Goal: Information Seeking & Learning: Learn about a topic

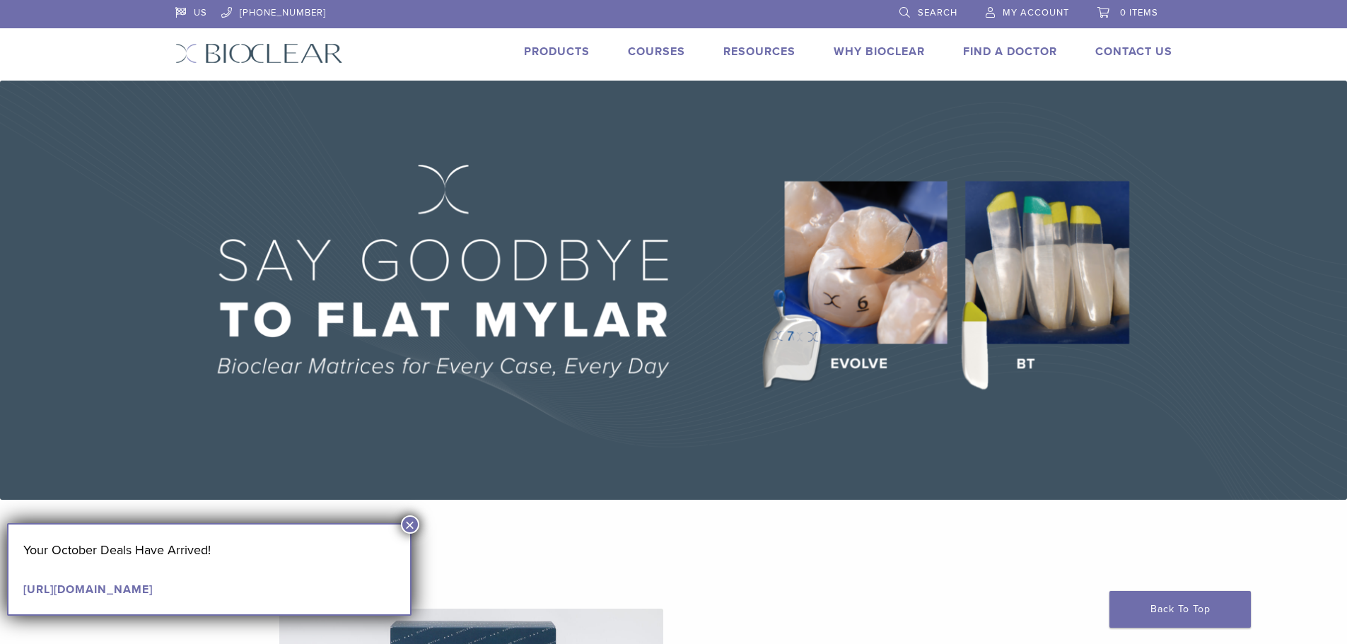
click at [660, 51] on link "Courses" at bounding box center [656, 52] width 57 height 14
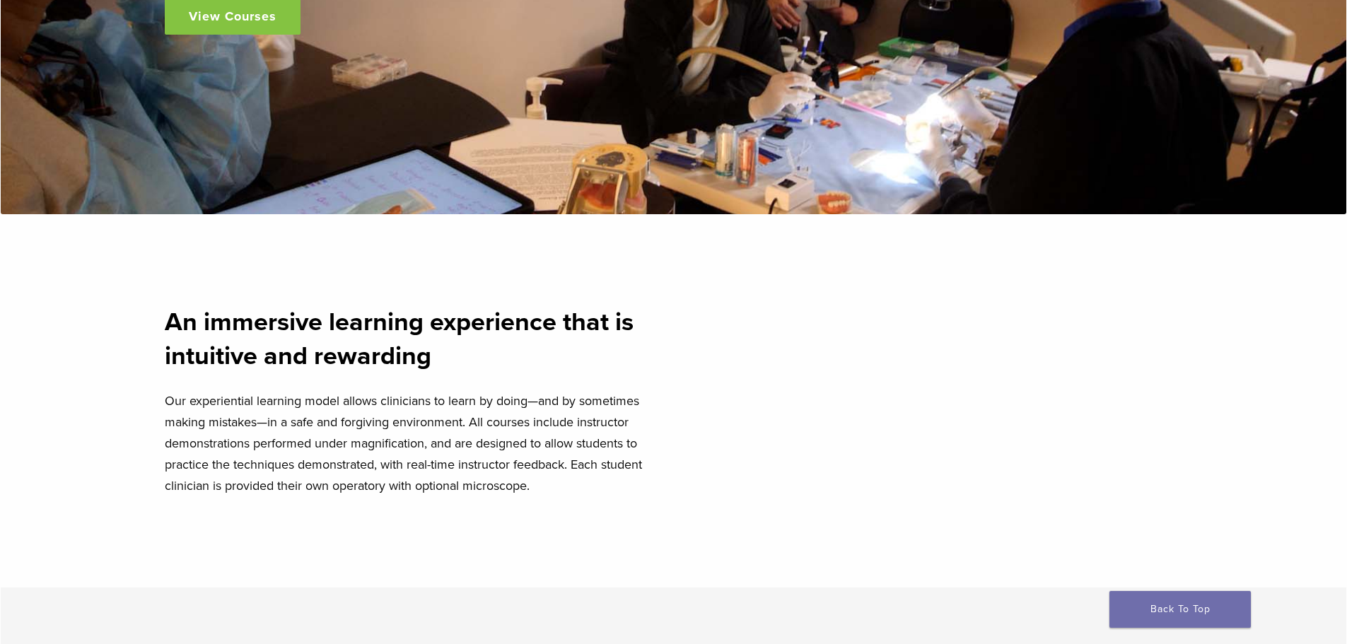
scroll to position [424, 0]
click at [234, 1] on link "View Courses" at bounding box center [233, 15] width 136 height 37
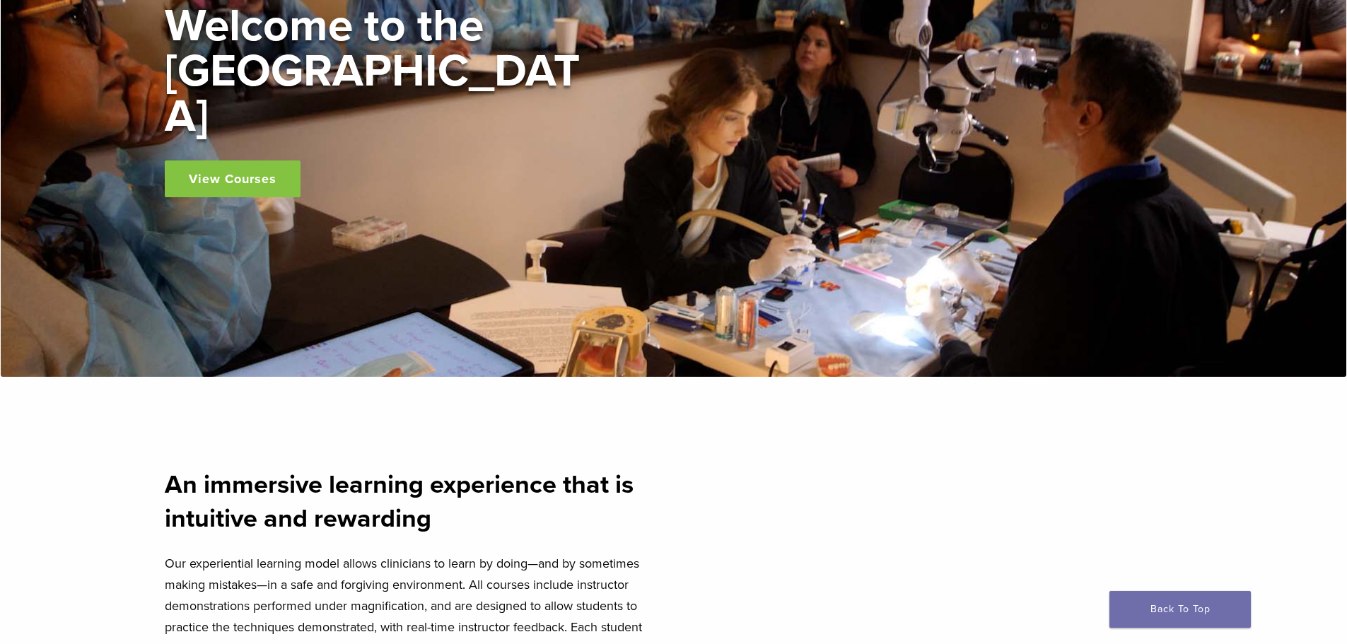
scroll to position [0, 0]
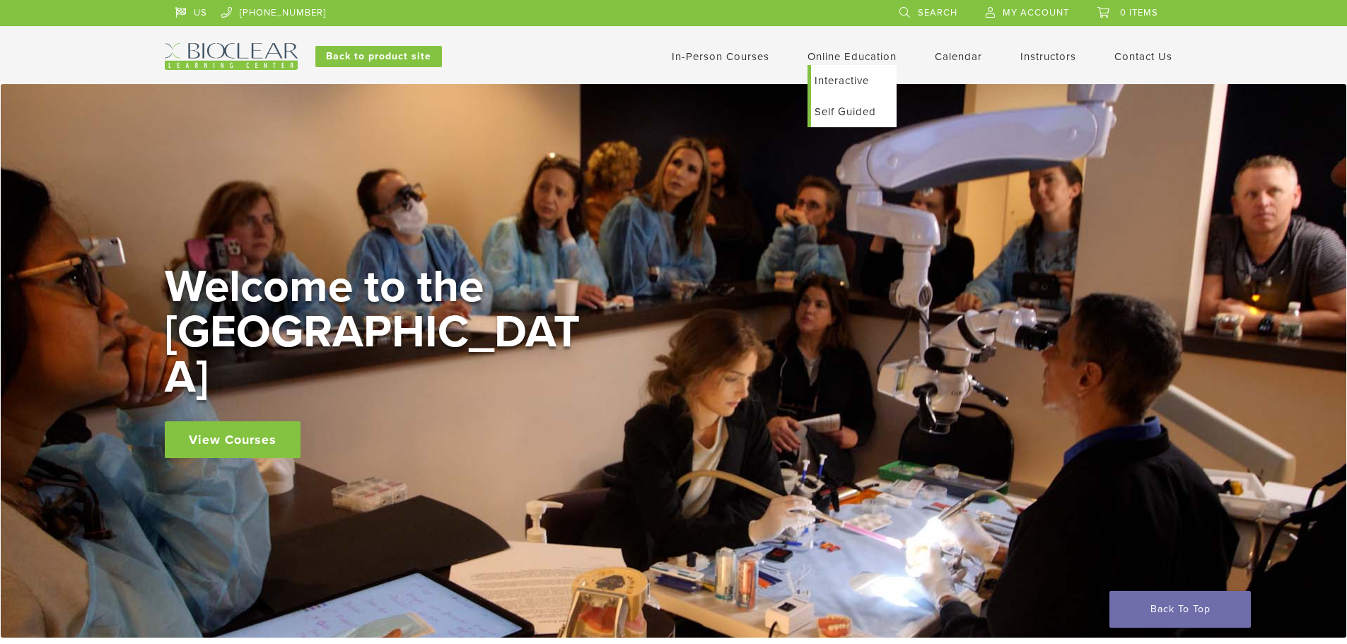
click at [838, 83] on link "Interactive" at bounding box center [854, 80] width 86 height 31
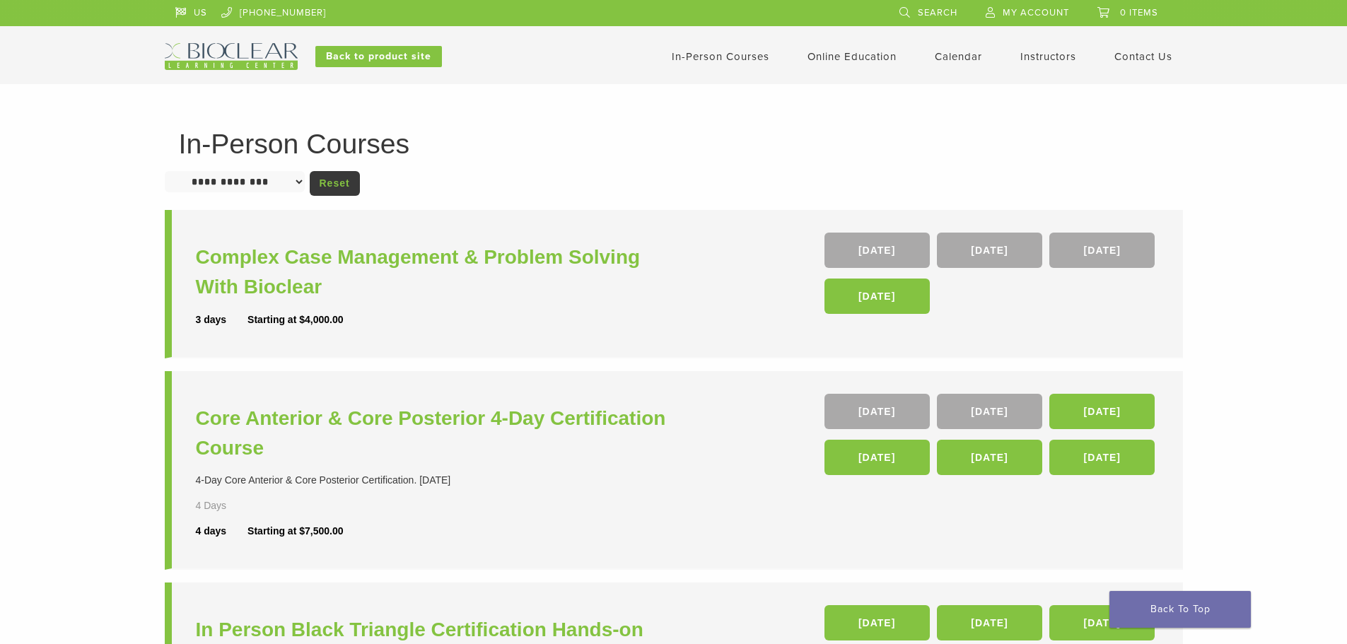
click at [269, 185] on select "**********" at bounding box center [235, 181] width 140 height 21
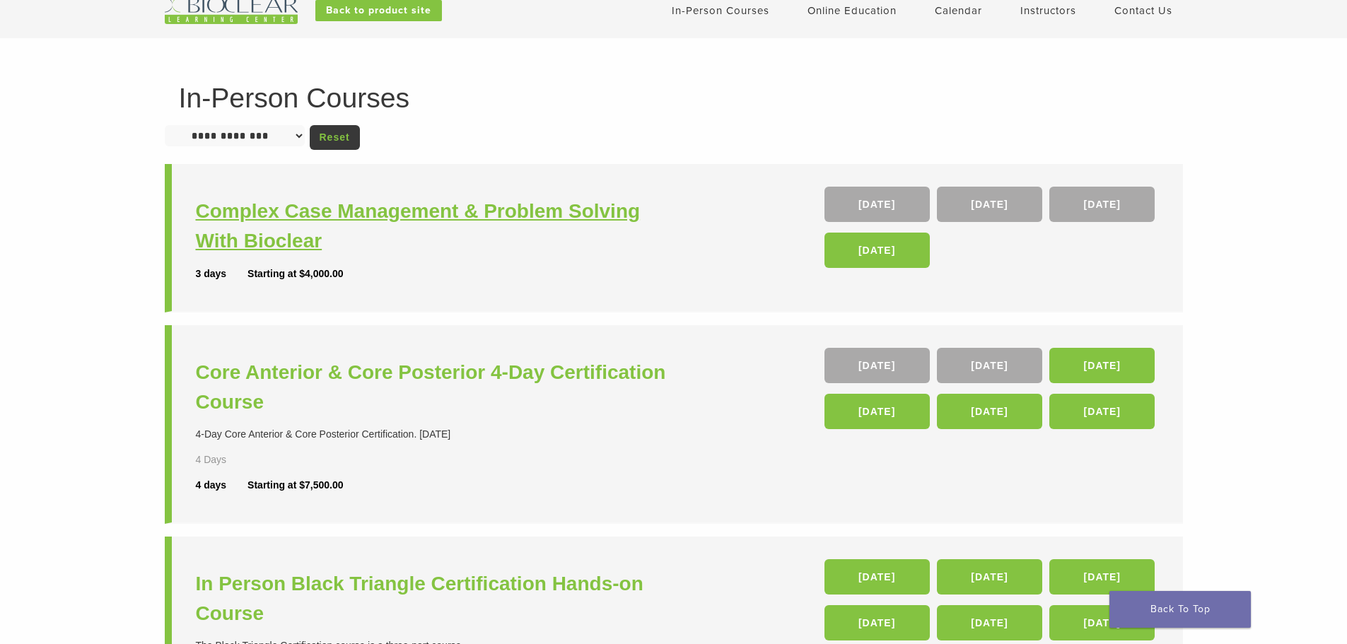
scroll to position [141, 0]
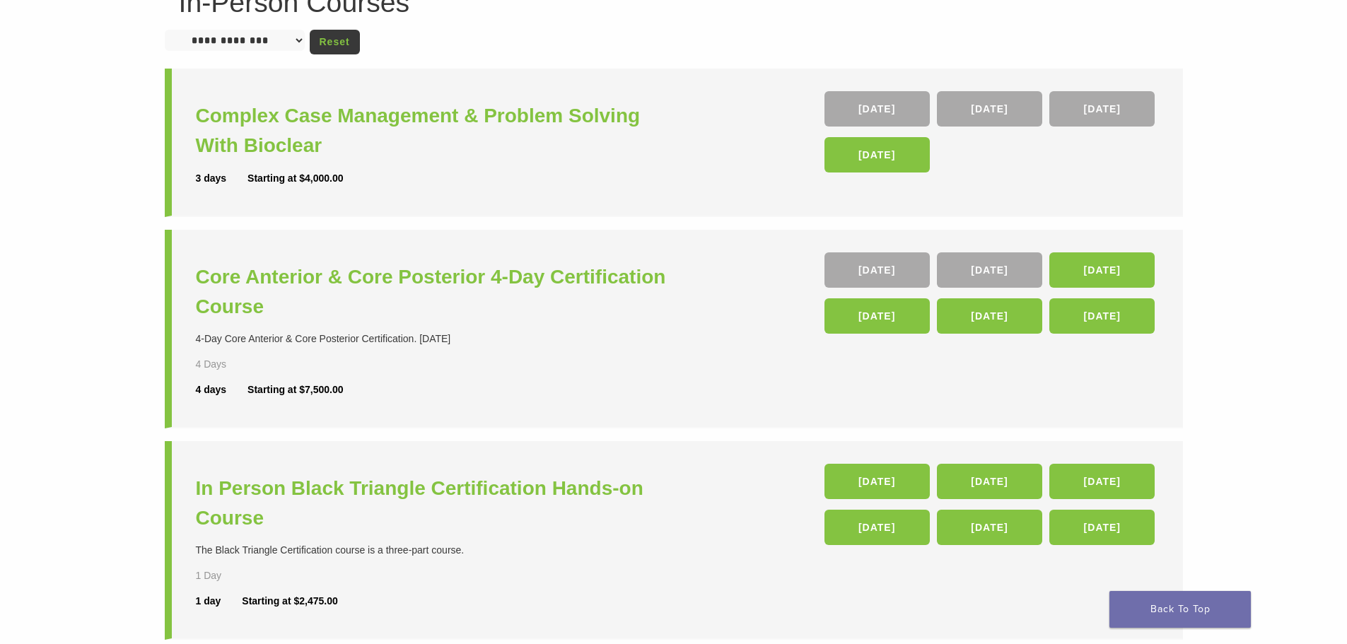
click at [262, 42] on select "**********" at bounding box center [235, 40] width 140 height 21
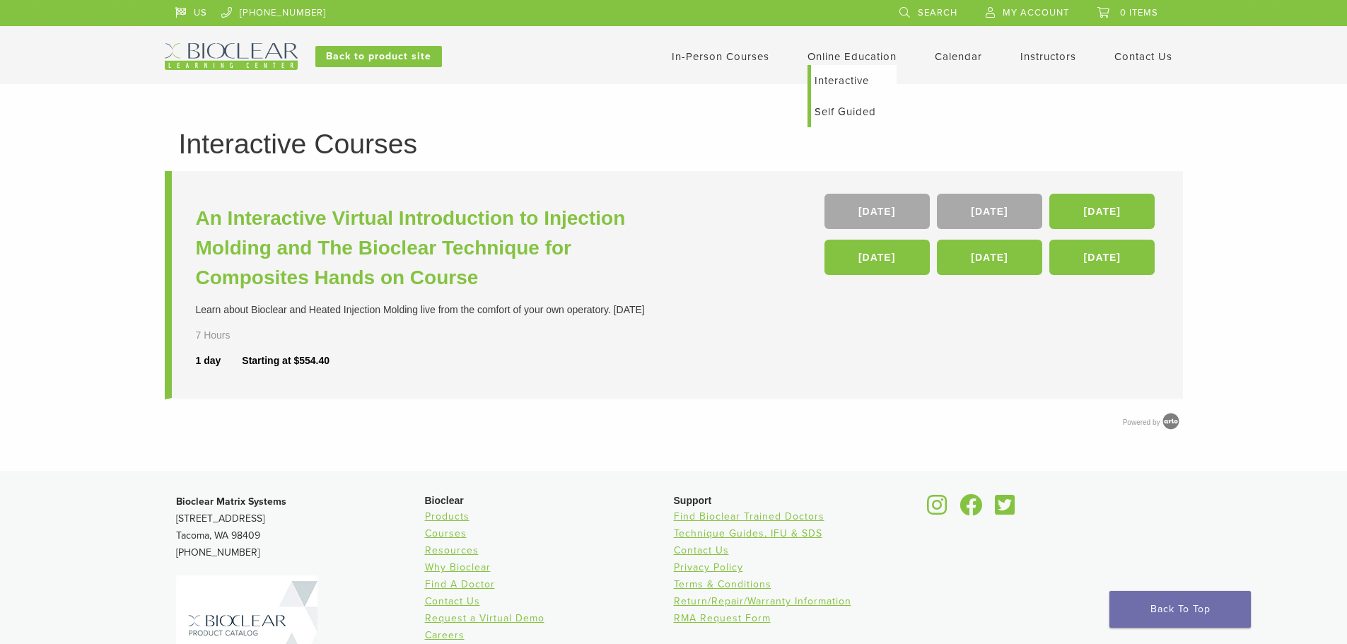
click at [863, 115] on link "Self Guided" at bounding box center [854, 111] width 86 height 31
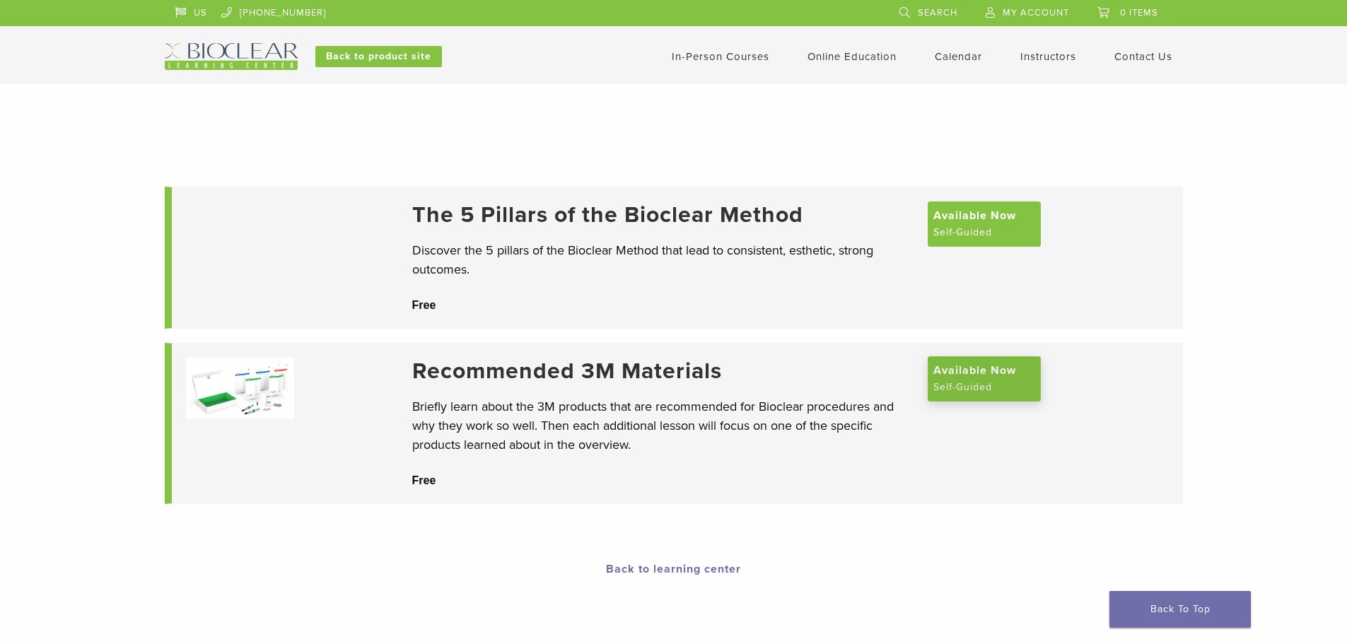
click at [980, 379] on span "Available Now" at bounding box center [974, 370] width 83 height 17
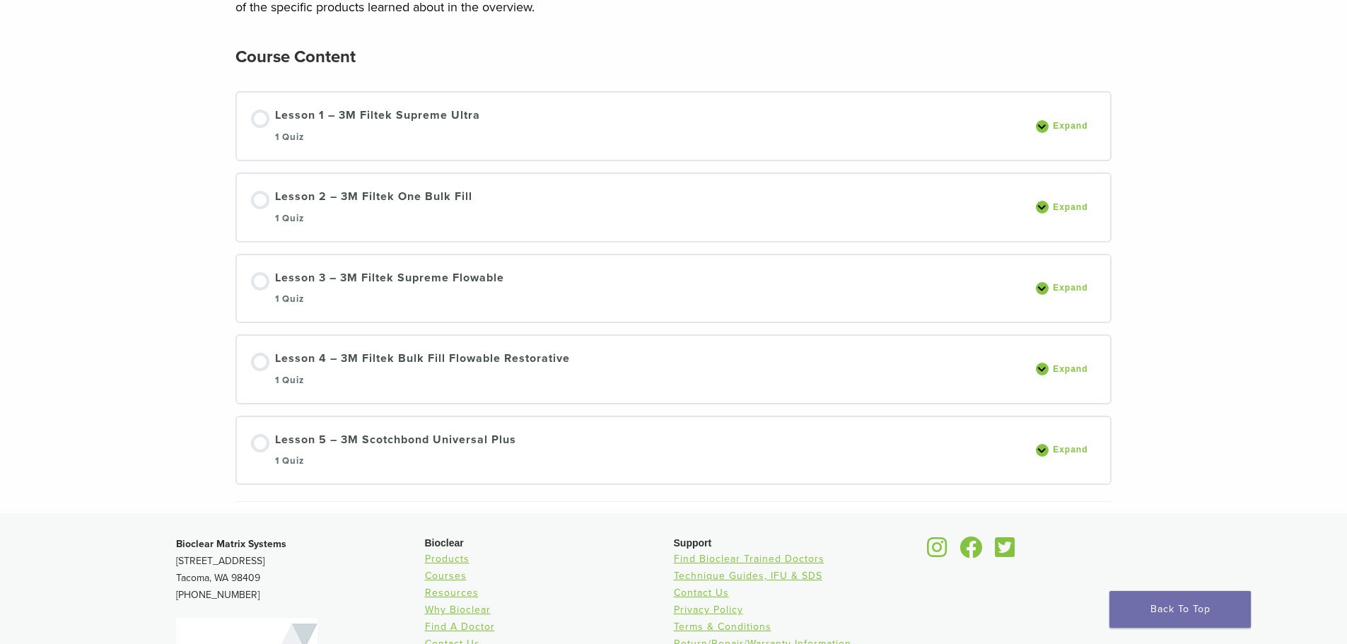
scroll to position [212, 0]
click at [1050, 124] on span "Expand" at bounding box center [1071, 124] width 47 height 11
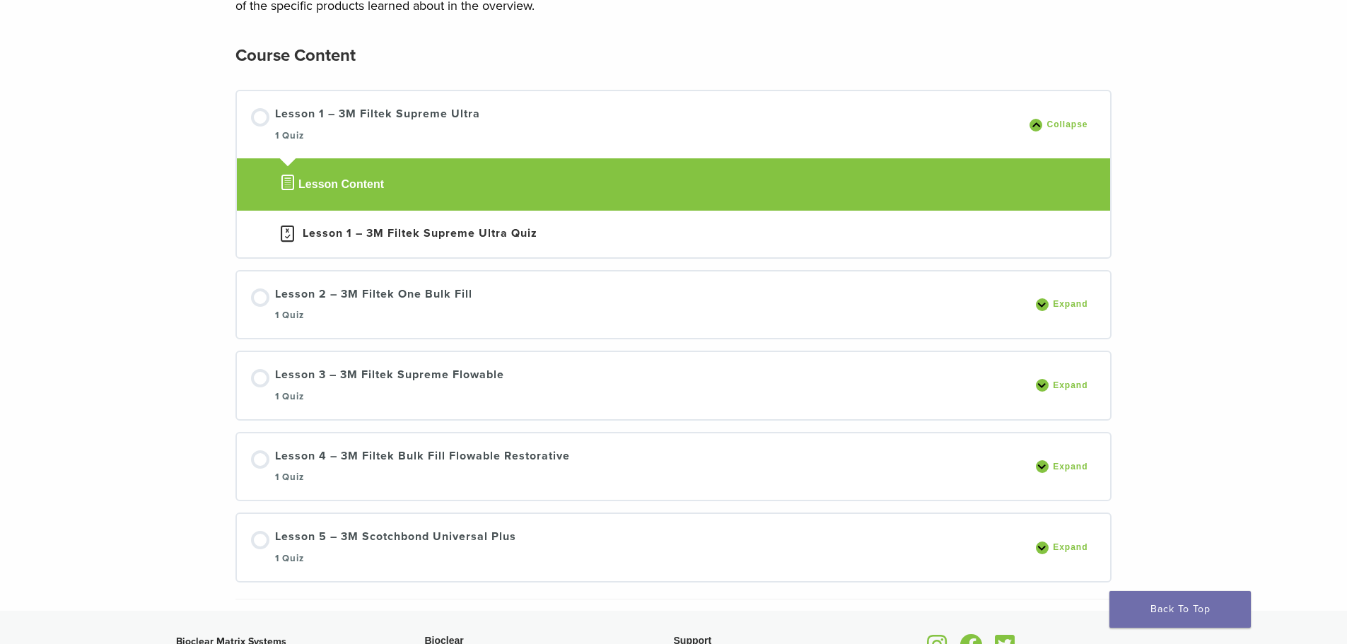
click at [350, 187] on span "Lesson Content" at bounding box center [341, 184] width 86 height 17
click at [302, 181] on span "Lesson Content" at bounding box center [341, 184] width 86 height 17
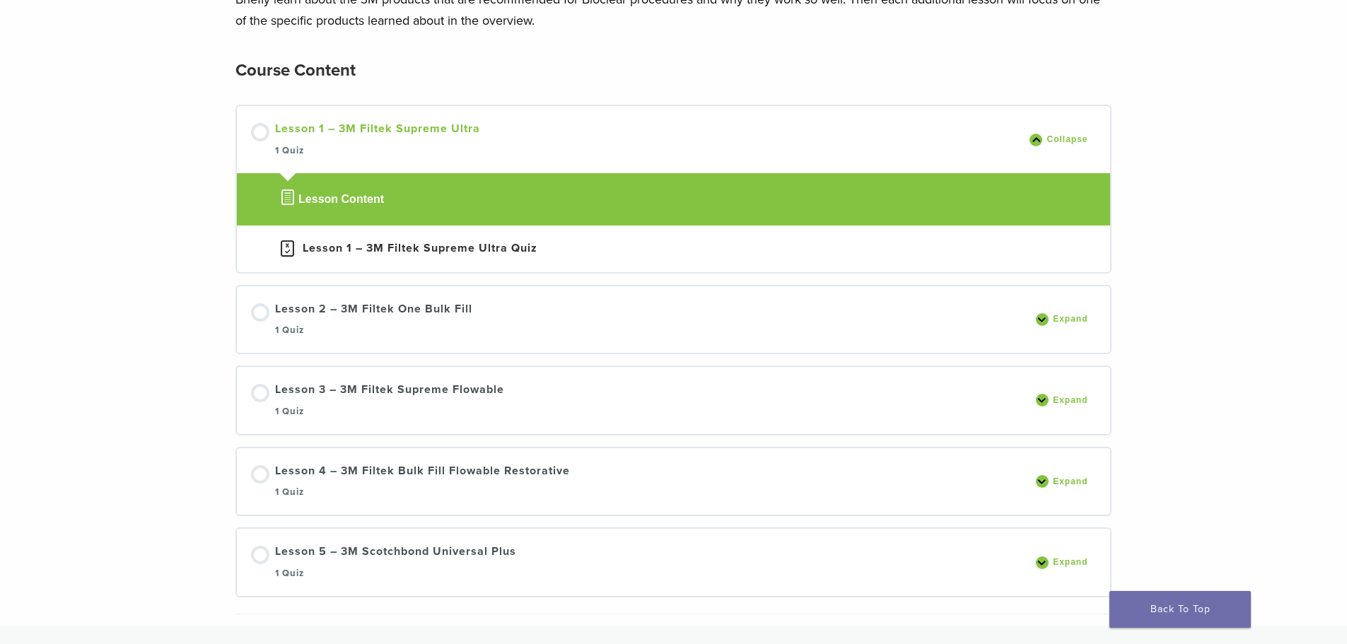
scroll to position [141, 0]
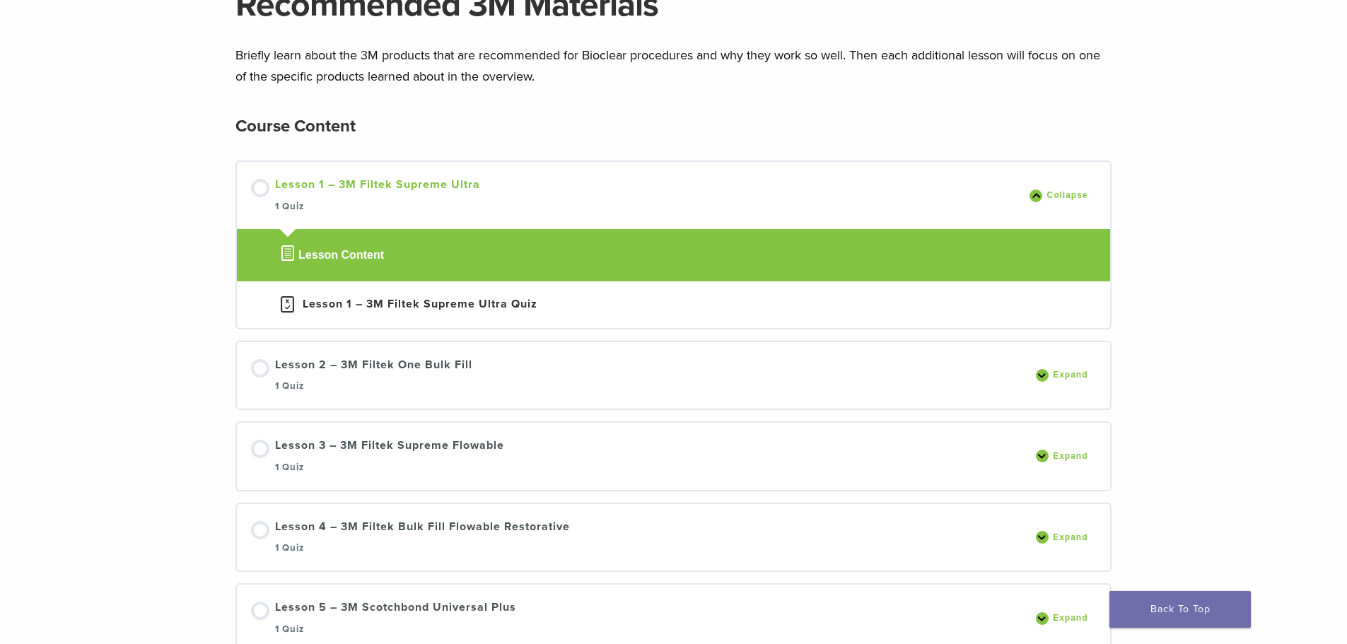
click at [251, 180] on link "Lesson 1 – 3M Filtek Supreme Ultra 1 Quiz" at bounding box center [636, 195] width 771 height 39
click at [258, 184] on div "Not started" at bounding box center [260, 188] width 18 height 18
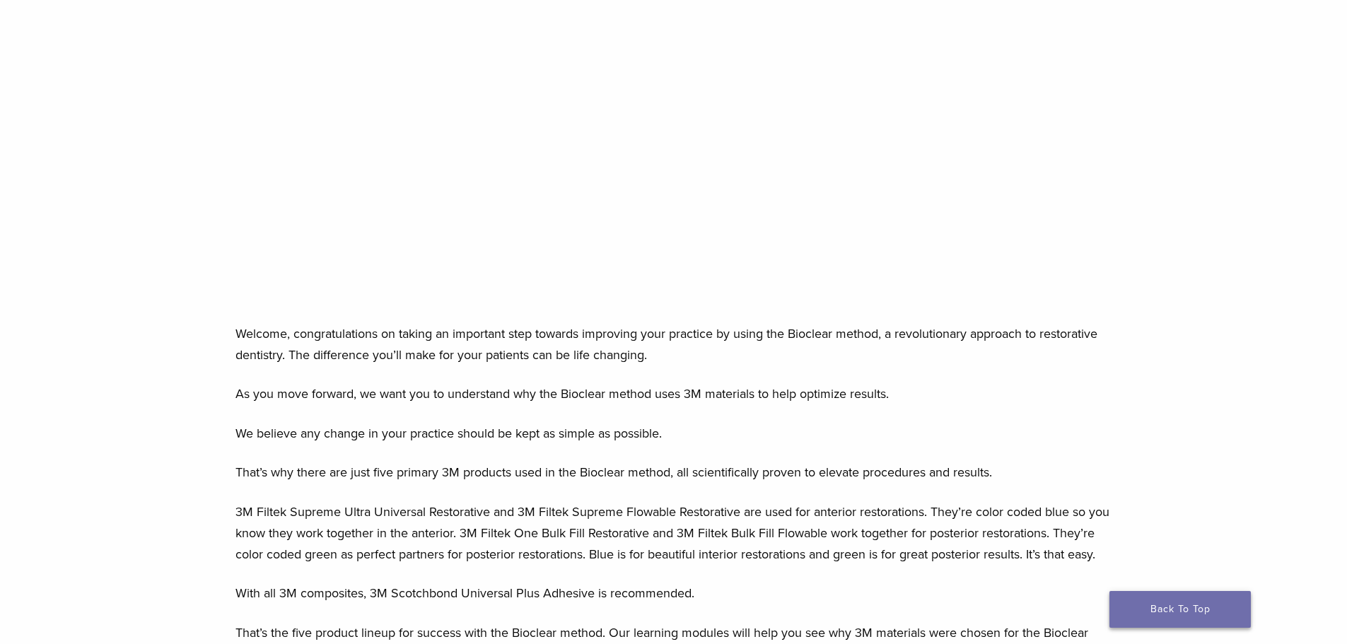
scroll to position [424, 0]
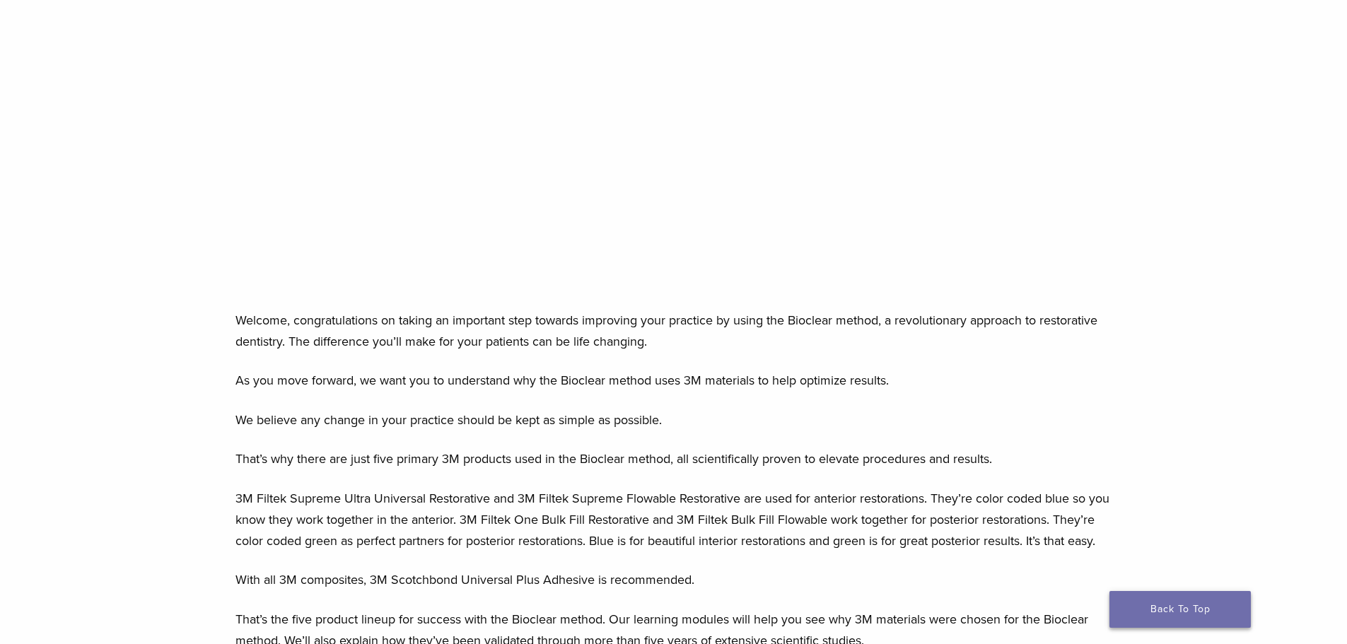
click at [1203, 608] on link "Back To Top" at bounding box center [1179, 609] width 141 height 37
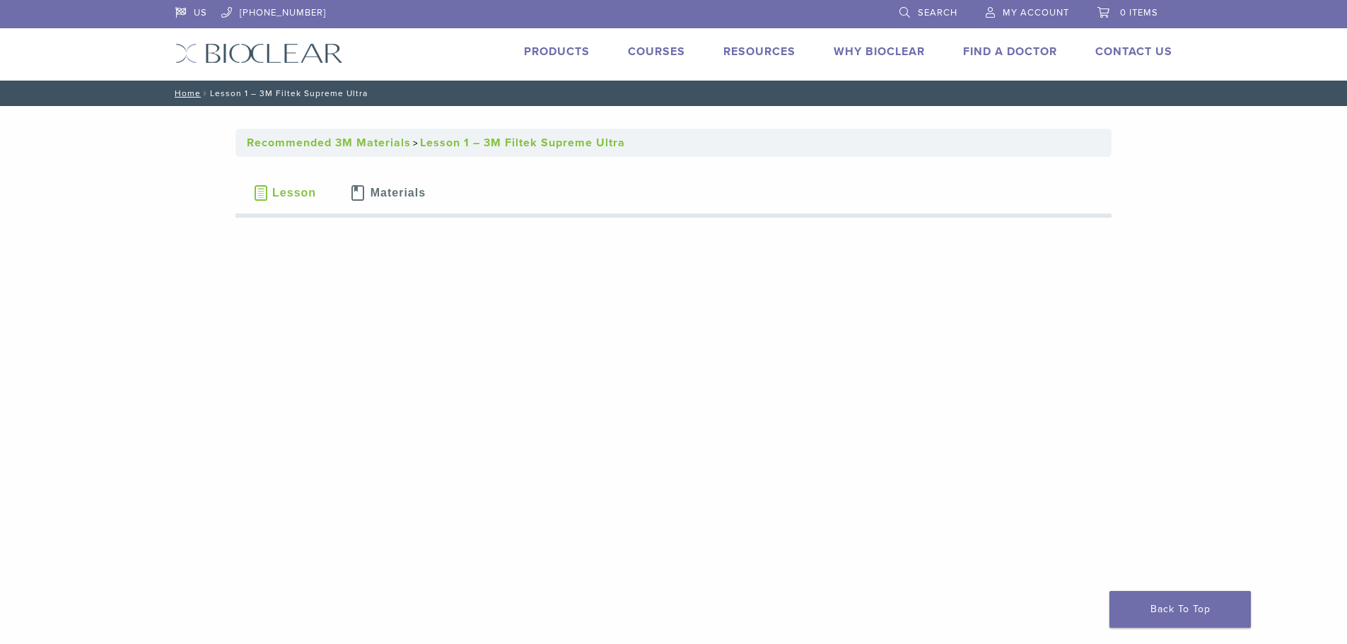
click at [401, 196] on span "Materials" at bounding box center [397, 192] width 55 height 11
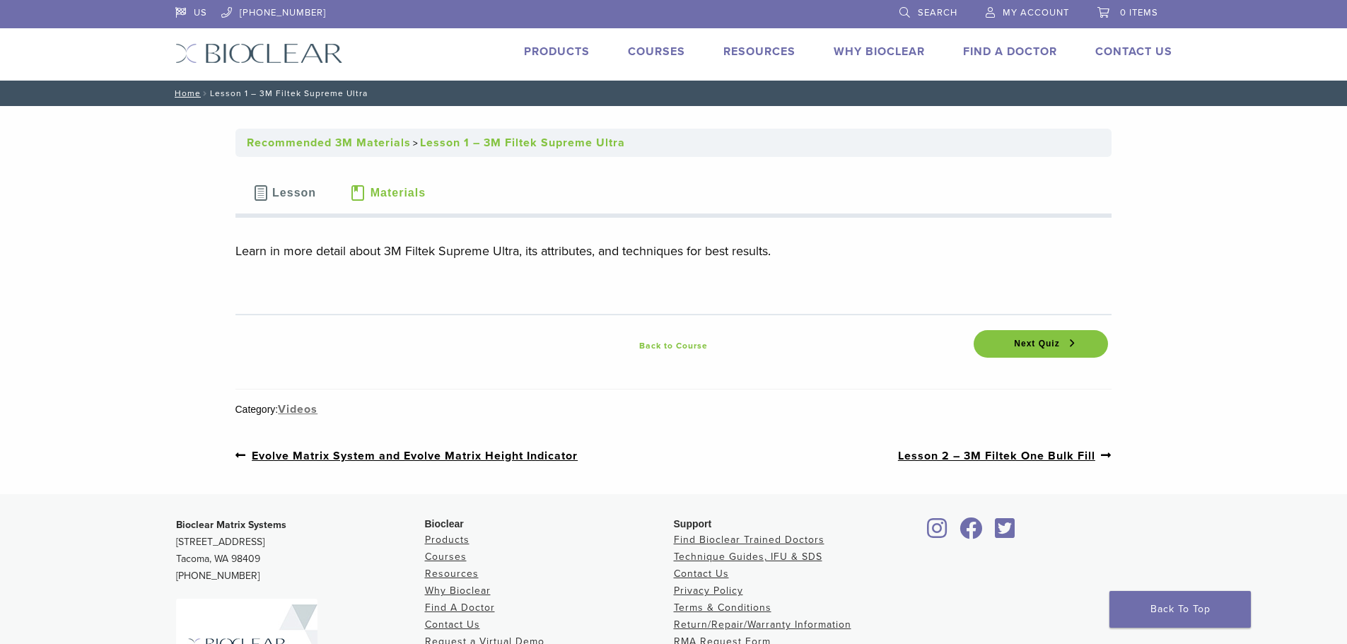
click at [667, 346] on link "Back to Course" at bounding box center [673, 345] width 134 height 17
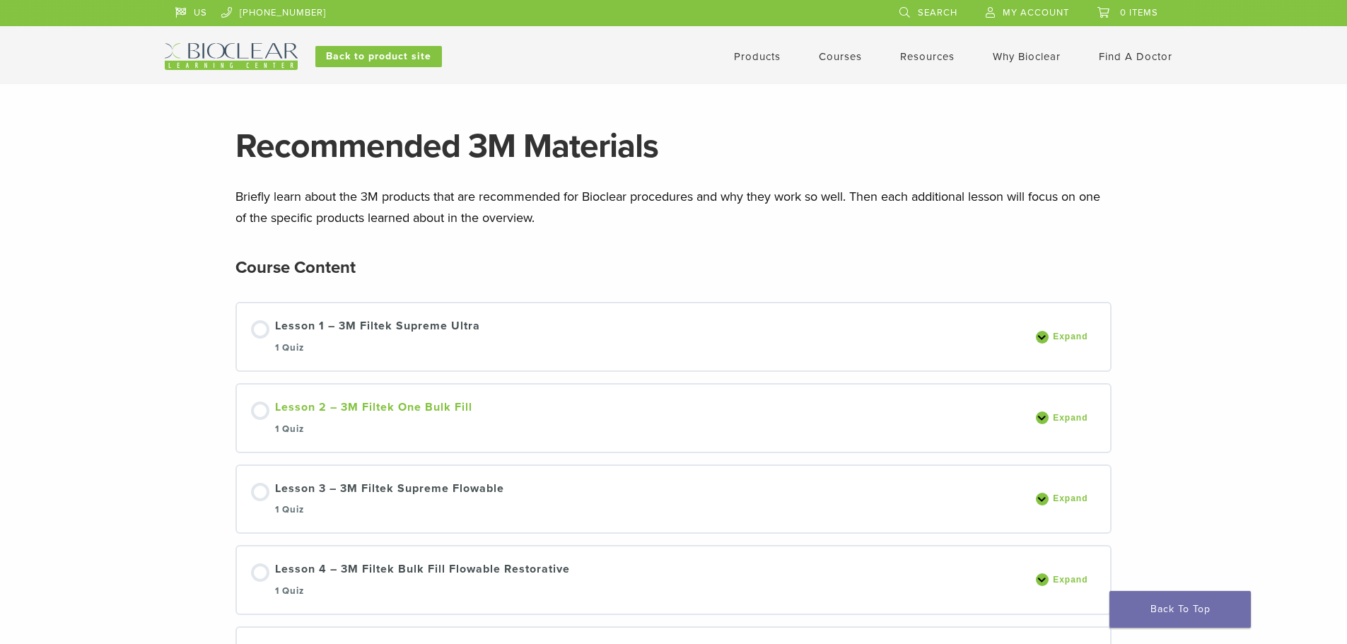
click at [401, 404] on div "Lesson 2 – 3M Filtek One Bulk Fill 1 Quiz" at bounding box center [373, 418] width 197 height 39
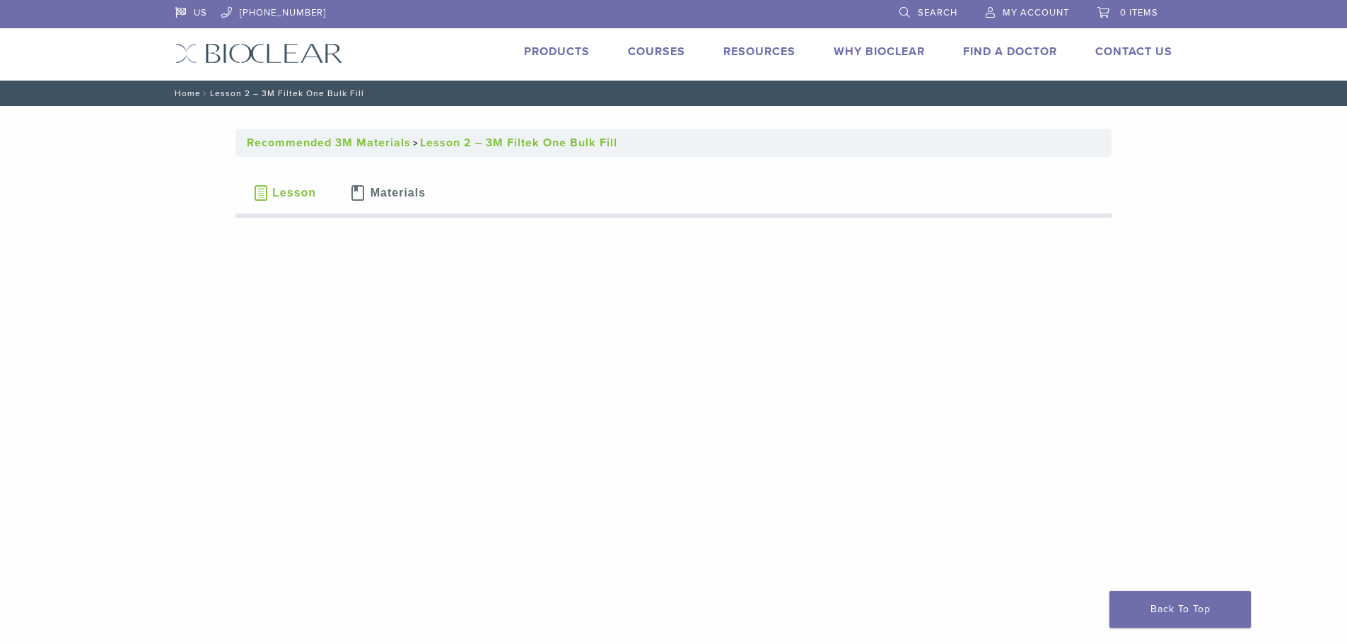
click at [185, 95] on link "Home" at bounding box center [185, 93] width 30 height 10
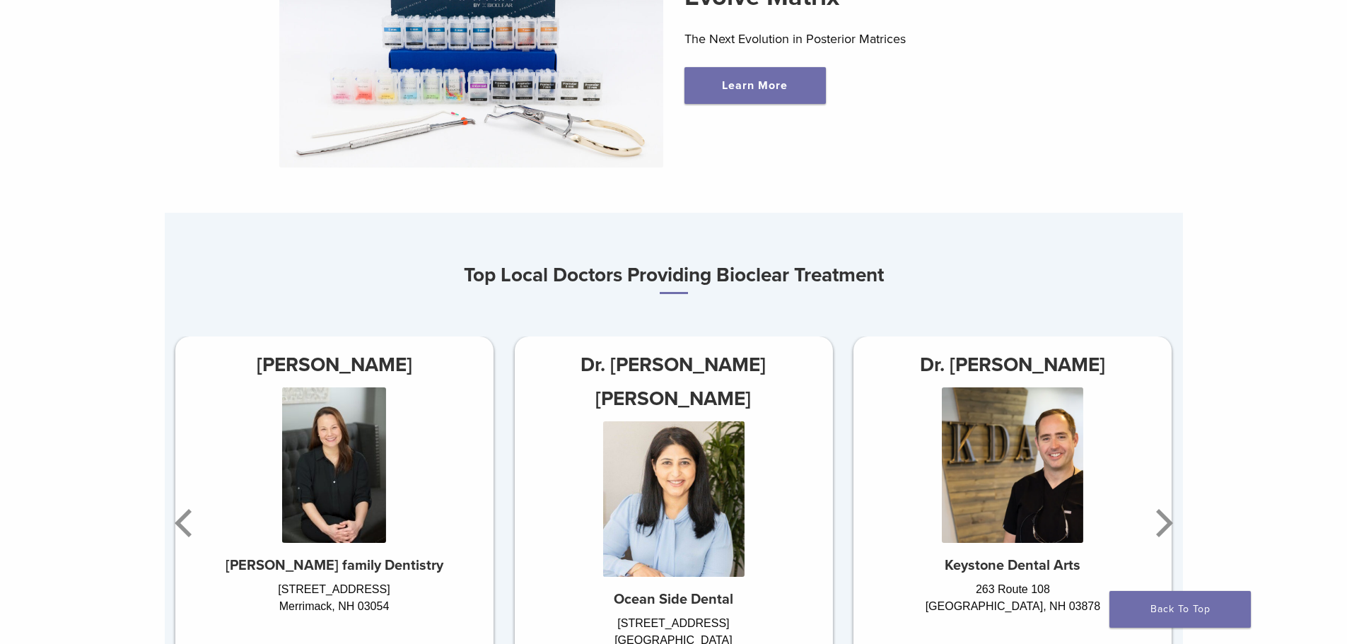
scroll to position [707, 0]
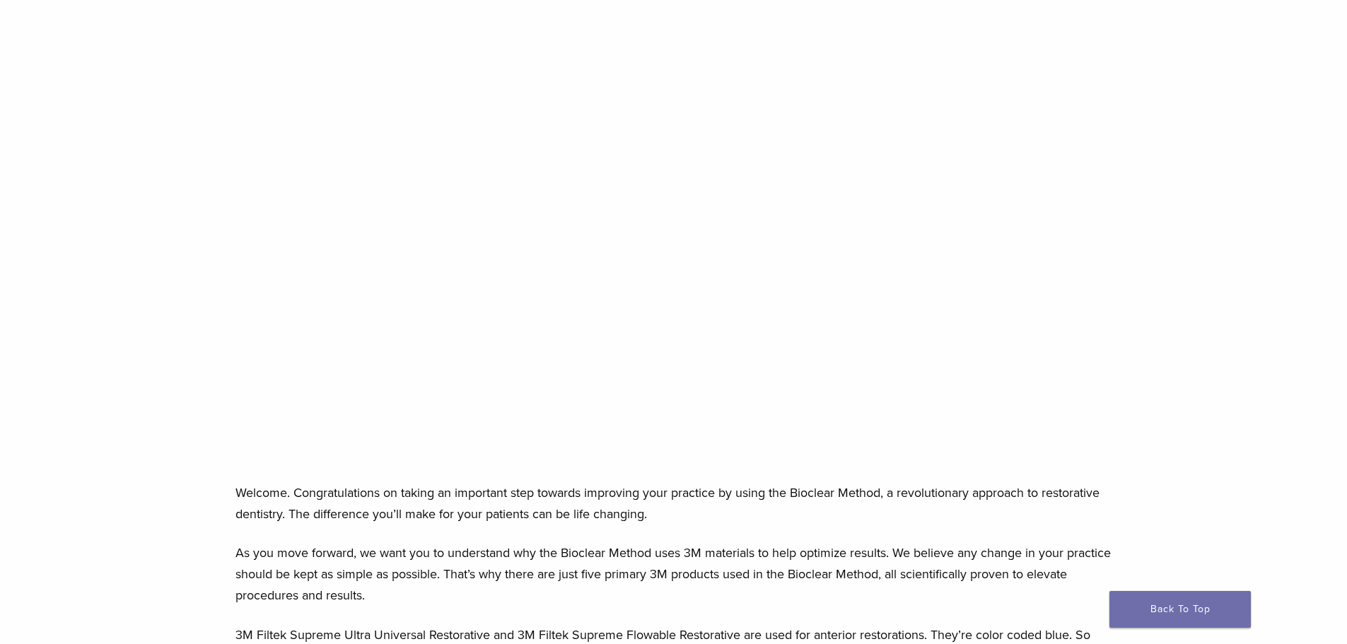
scroll to position [212, 0]
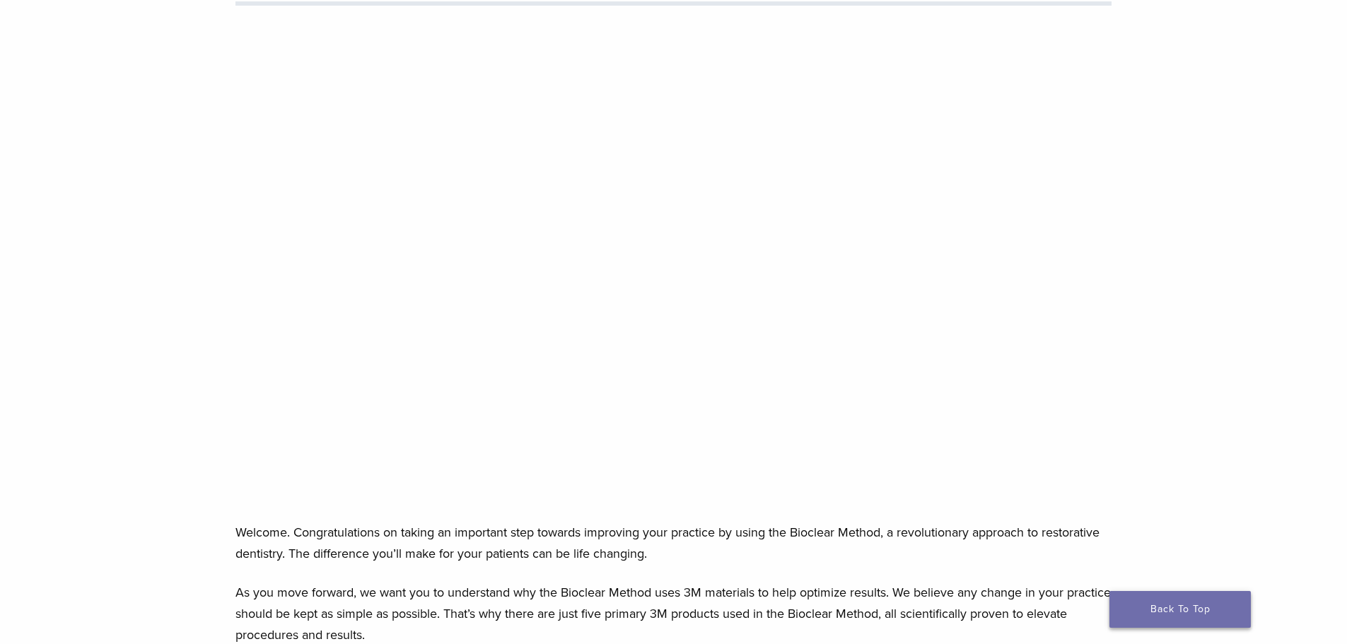
click at [1156, 622] on link "Back To Top" at bounding box center [1179, 609] width 141 height 37
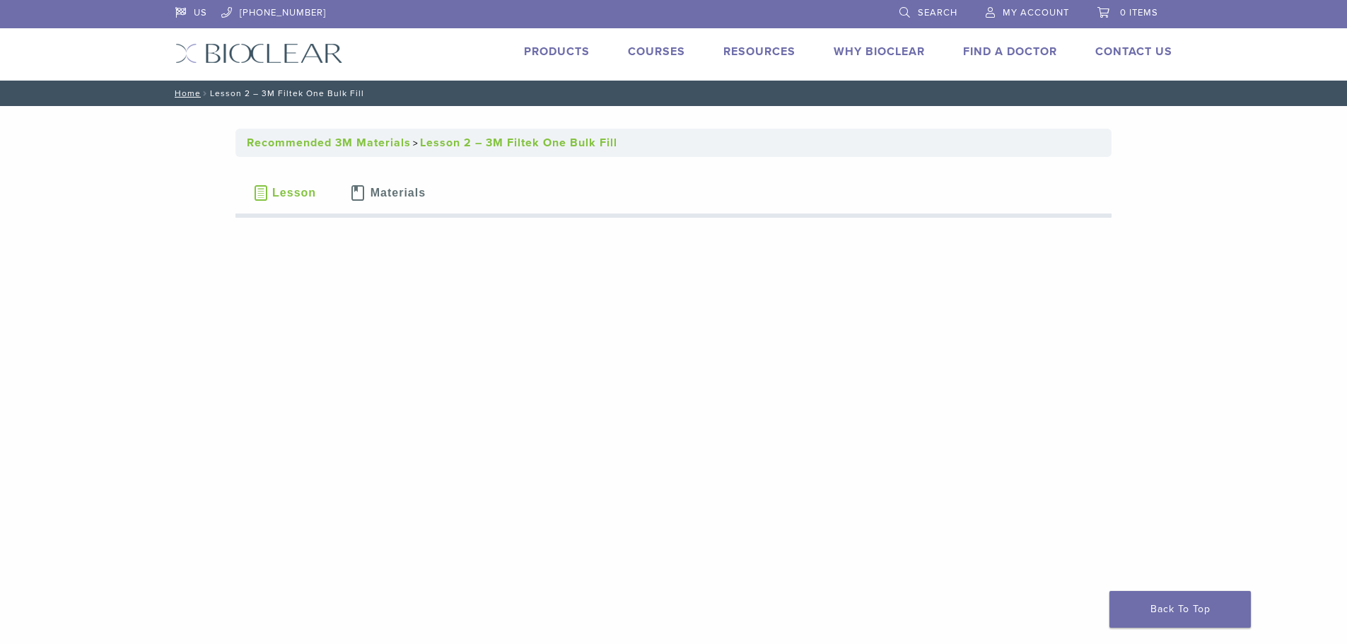
click at [297, 189] on span "Lesson" at bounding box center [294, 192] width 44 height 11
click at [233, 95] on nav "Home / Lesson 2 – 3M Filtek One Bulk Fill" at bounding box center [674, 93] width 1018 height 25
click at [286, 189] on span "Lesson" at bounding box center [294, 192] width 44 height 11
click at [194, 94] on link "Home" at bounding box center [185, 93] width 30 height 10
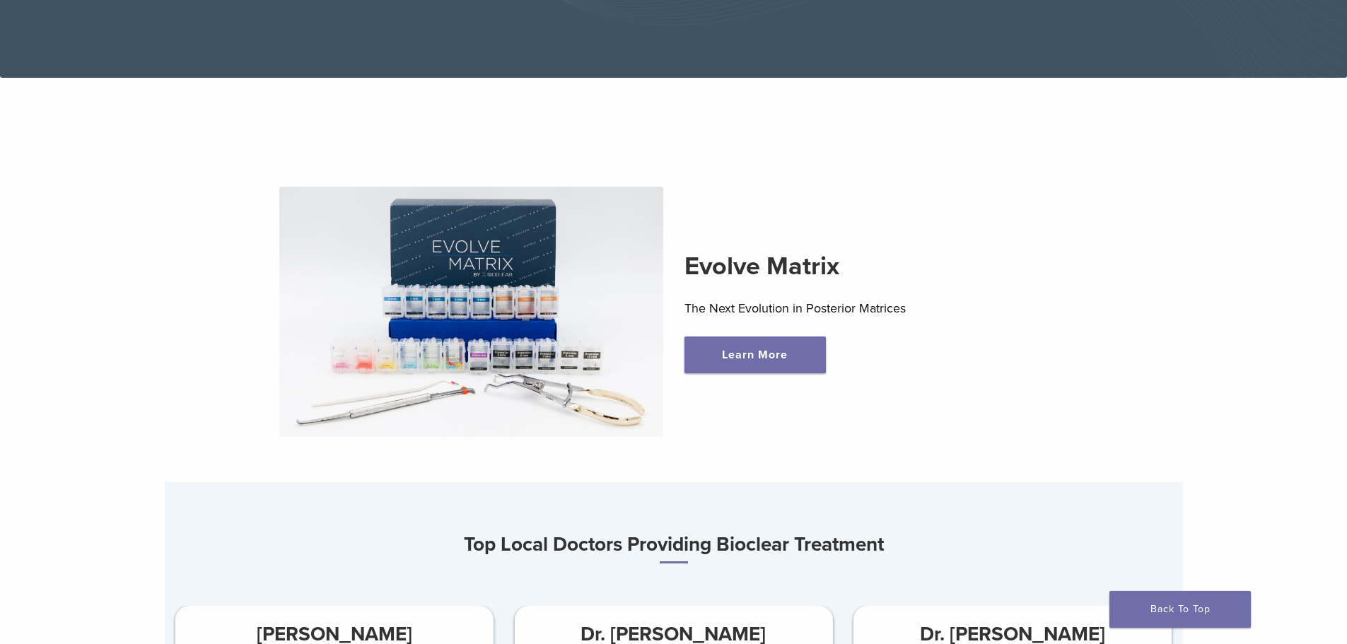
scroll to position [424, 0]
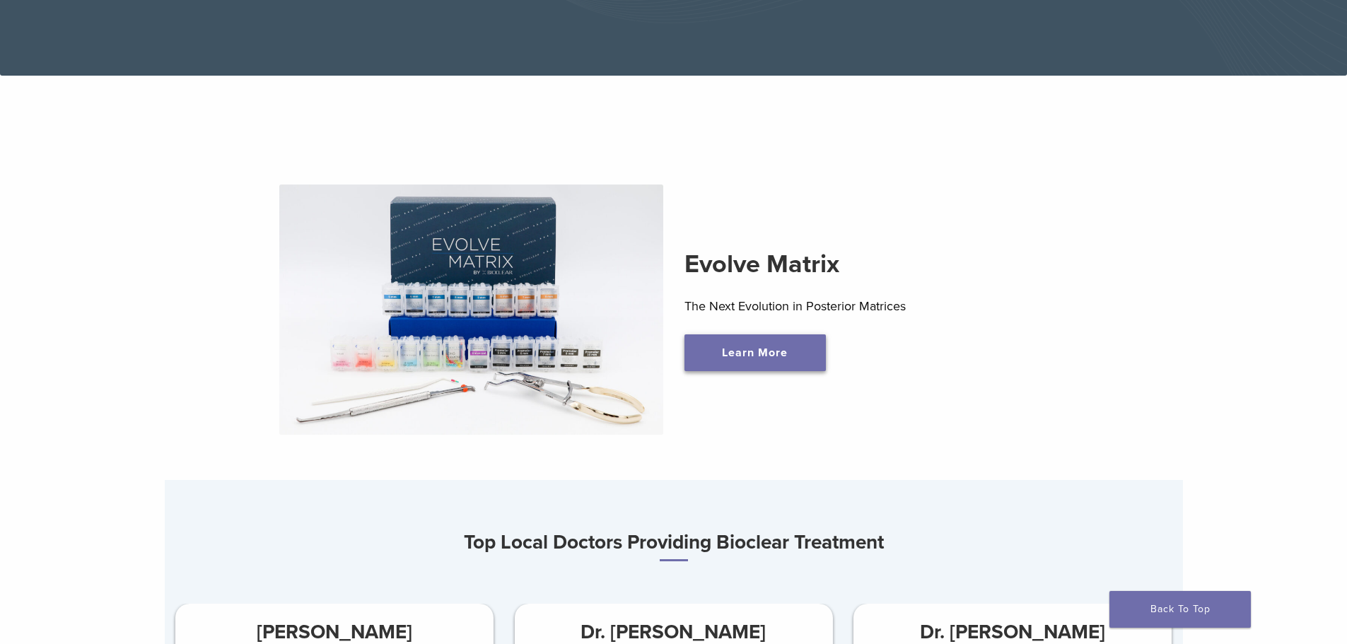
click at [753, 359] on link "Learn More" at bounding box center [754, 352] width 141 height 37
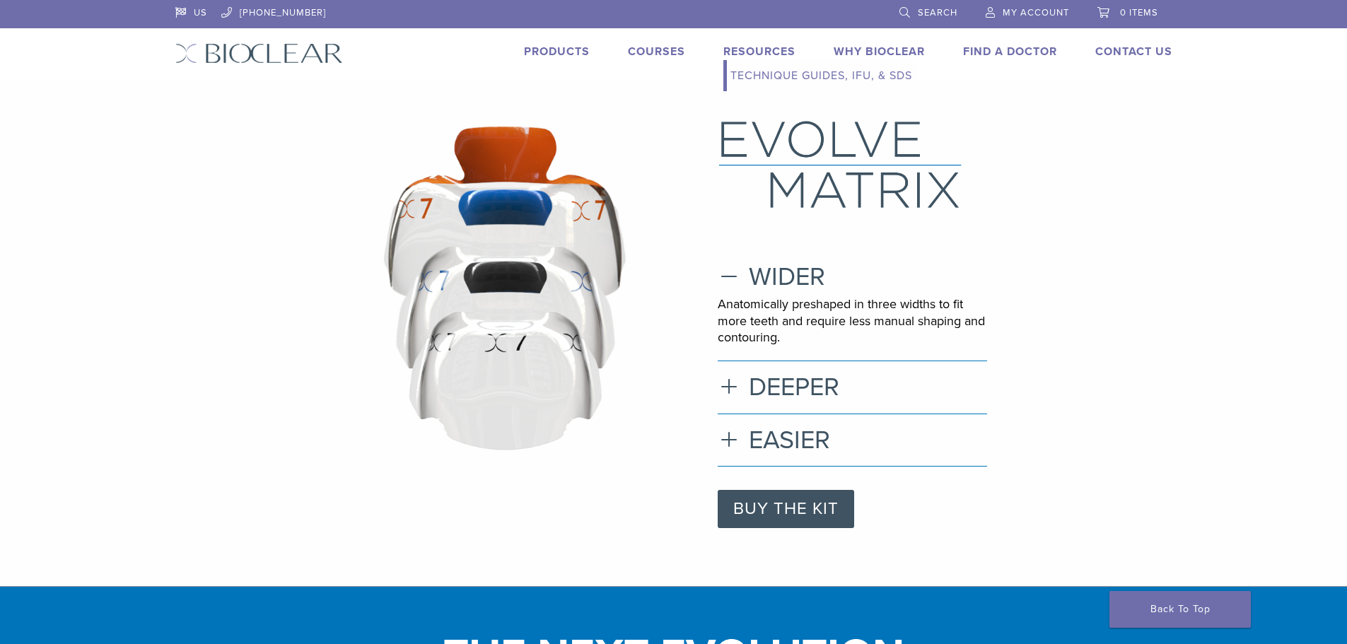
click at [779, 80] on link "Technique Guides, IFU, & SDS" at bounding box center [821, 75] width 189 height 31
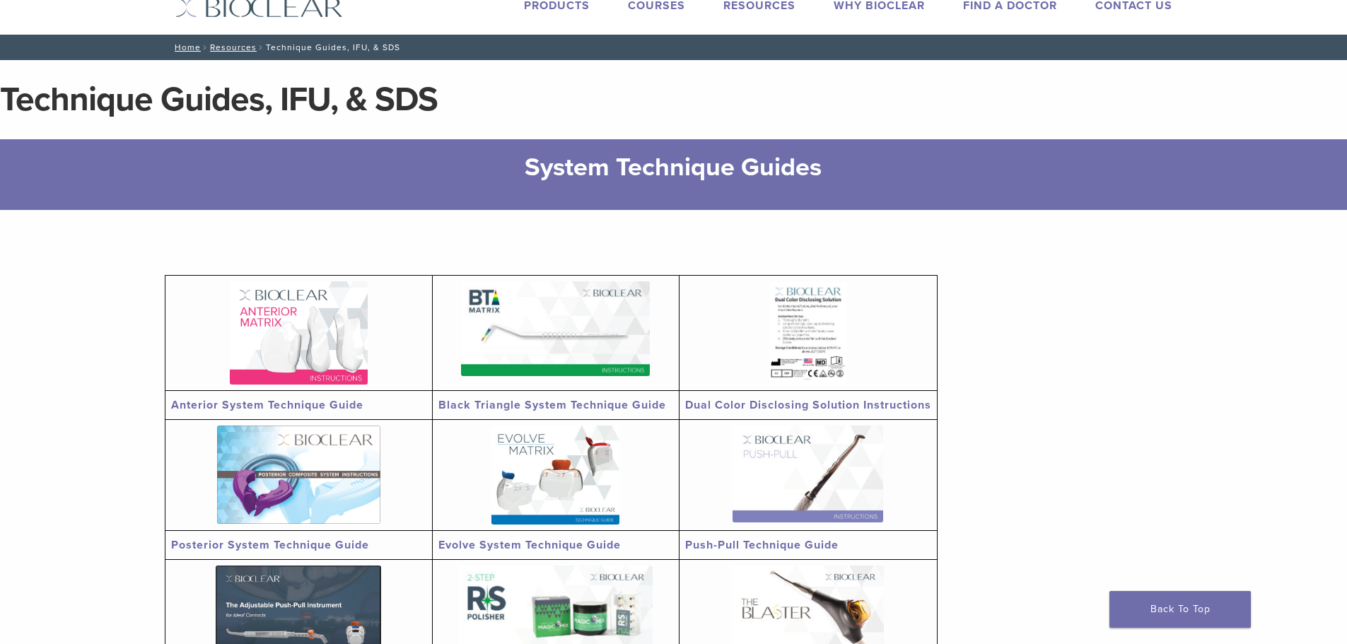
scroll to position [71, 0]
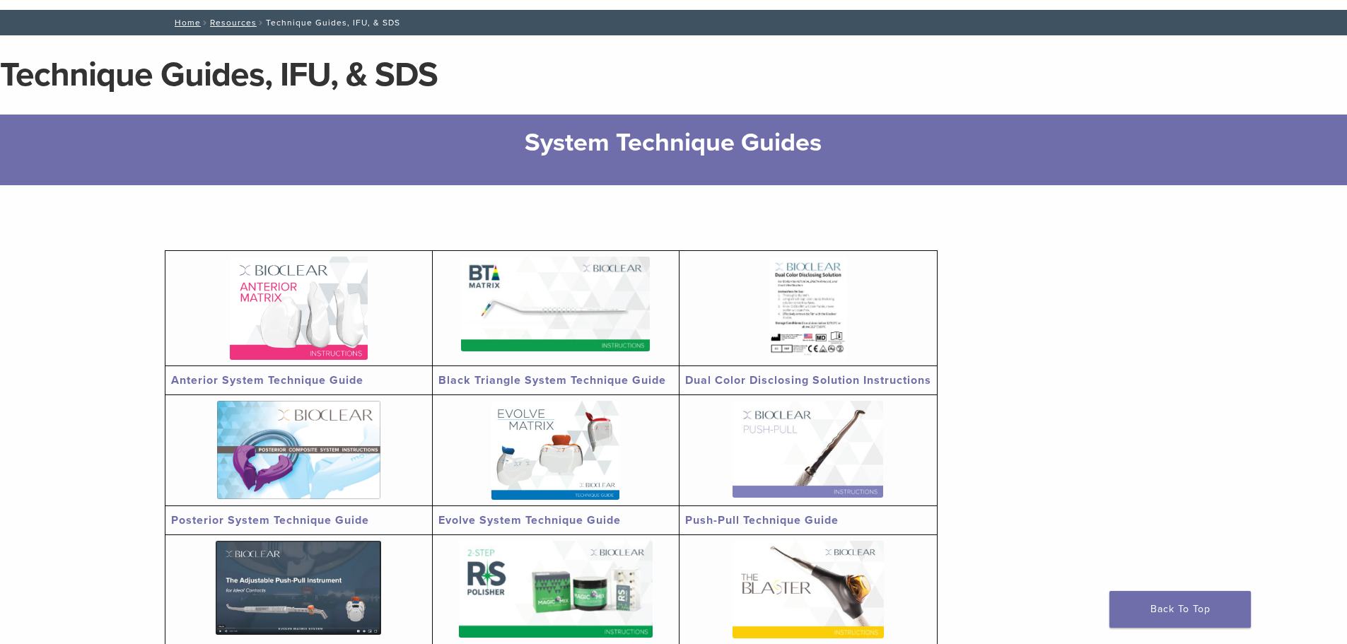
click at [317, 310] on img at bounding box center [299, 308] width 138 height 103
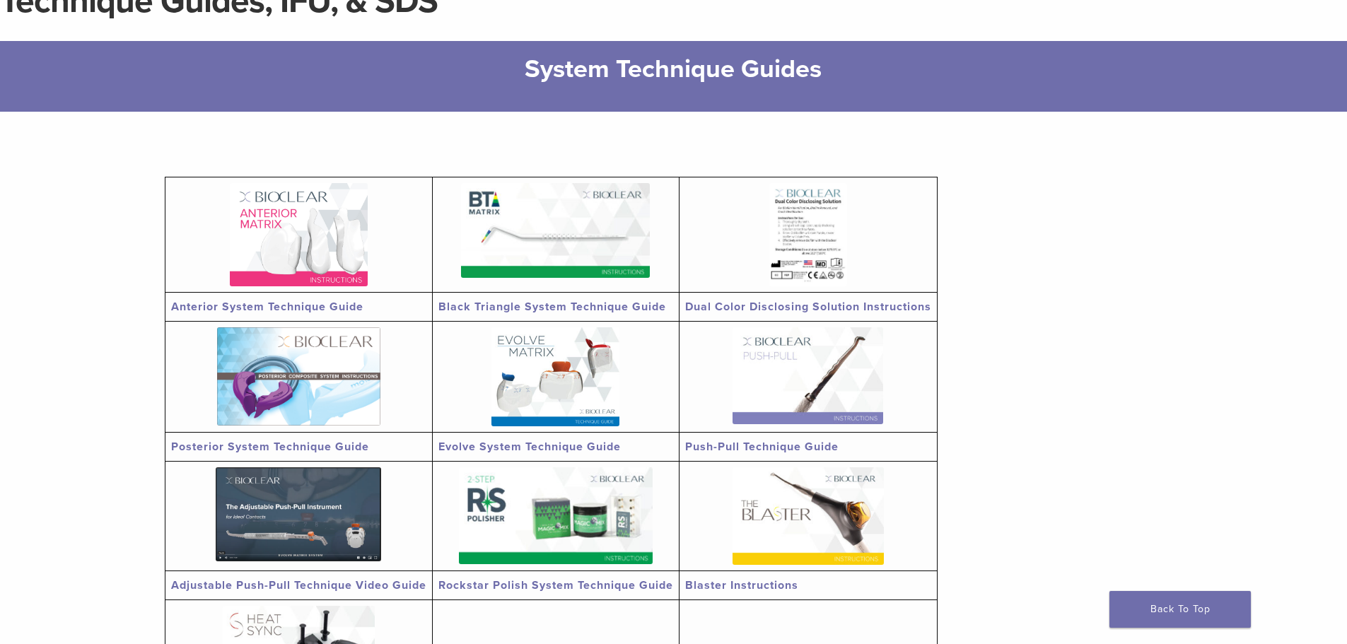
scroll to position [141, 0]
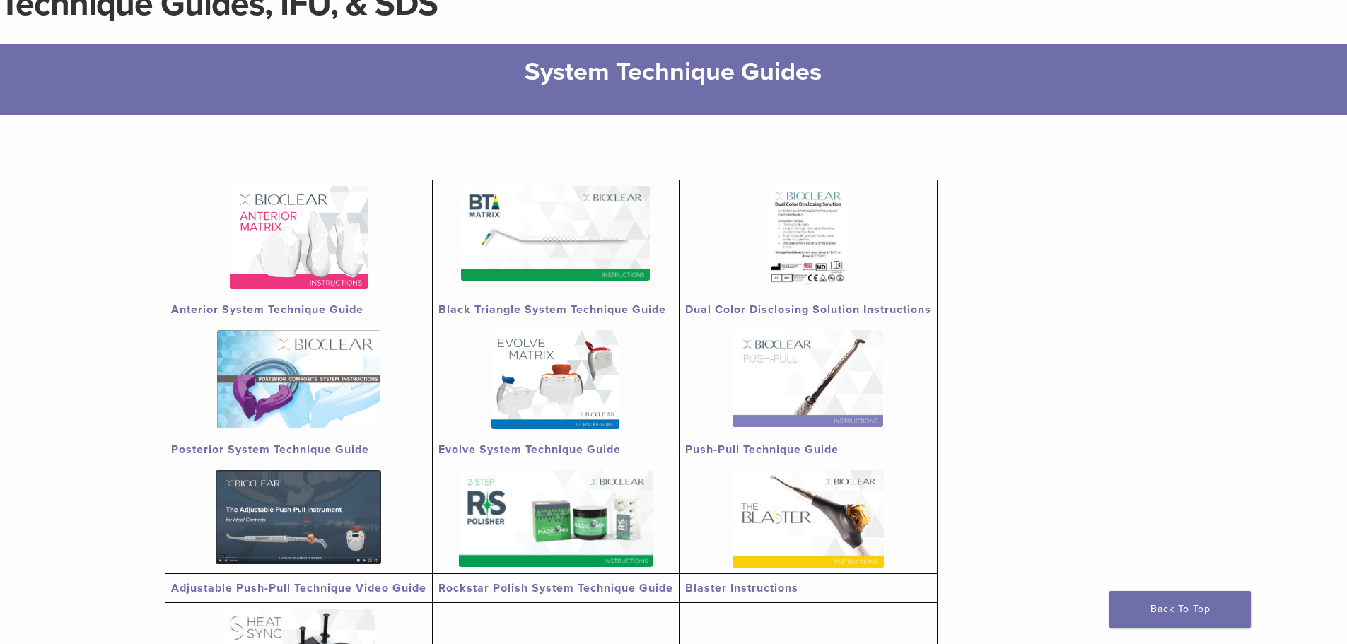
click at [245, 421] on img at bounding box center [298, 379] width 163 height 98
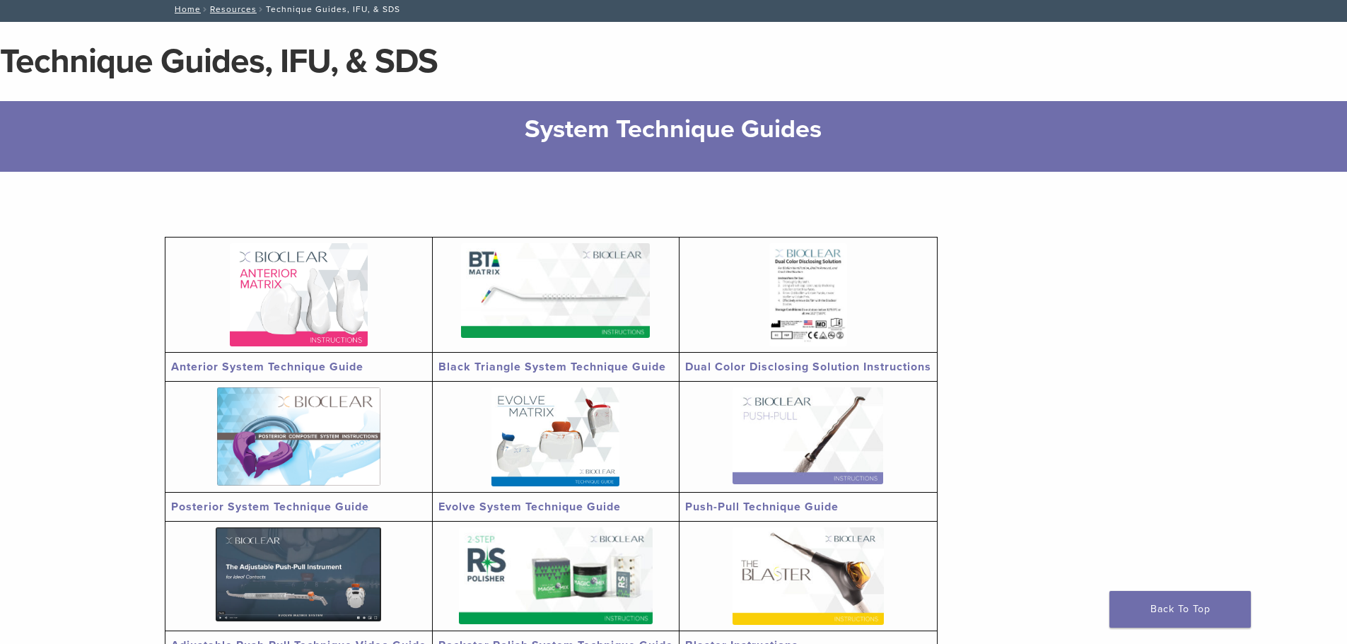
scroll to position [0, 0]
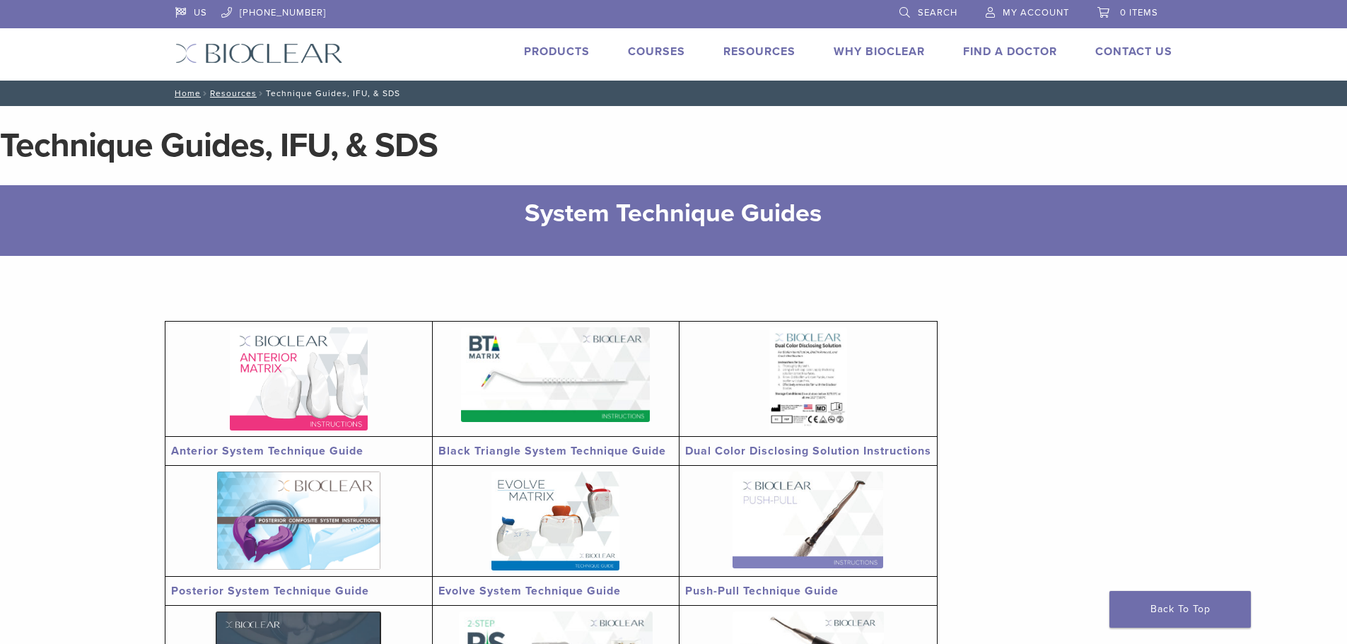
drag, startPoint x: 580, startPoint y: 59, endPoint x: 580, endPoint y: 52, distance: 7.8
click at [580, 59] on li "Products" at bounding box center [557, 51] width 66 height 17
click at [580, 52] on link "Products" at bounding box center [557, 52] width 66 height 14
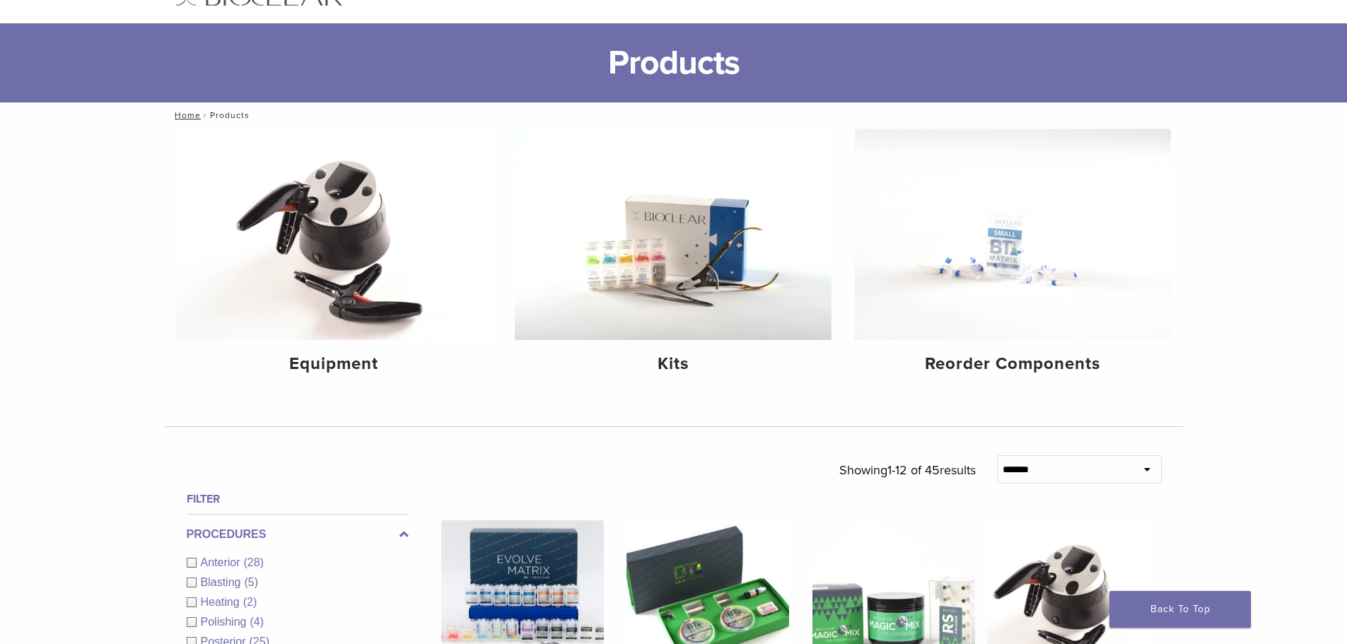
scroll to position [141, 0]
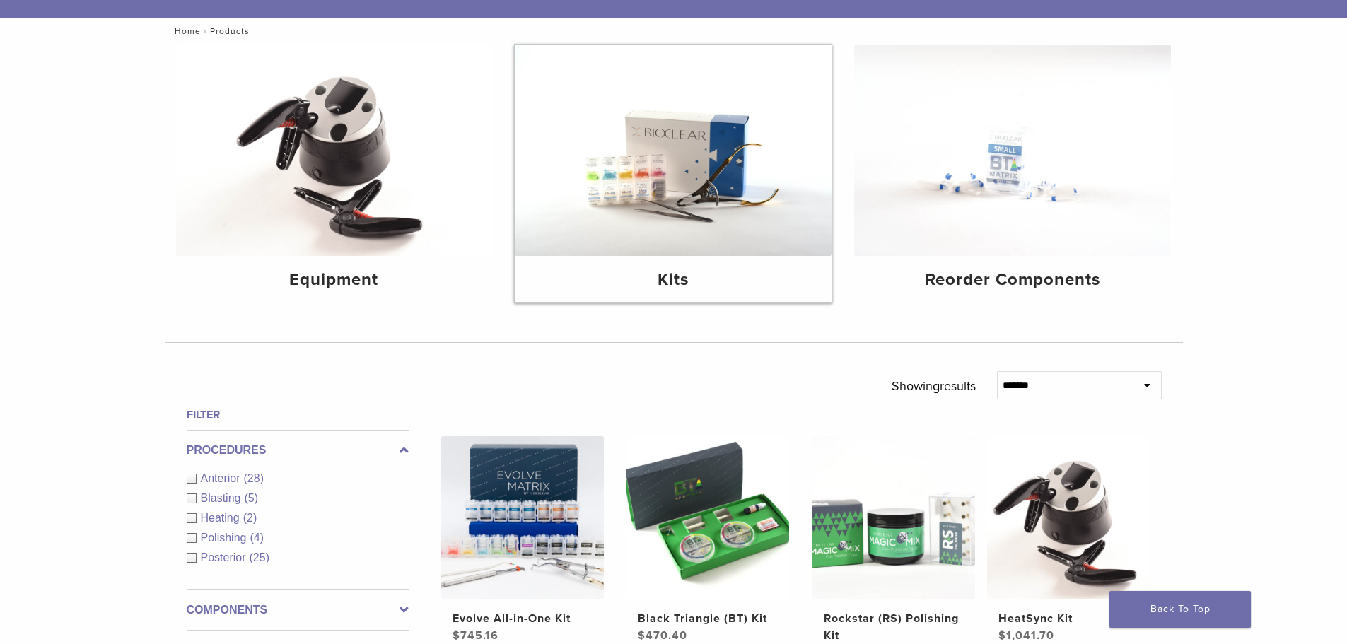
click at [691, 246] on img at bounding box center [673, 150] width 317 height 211
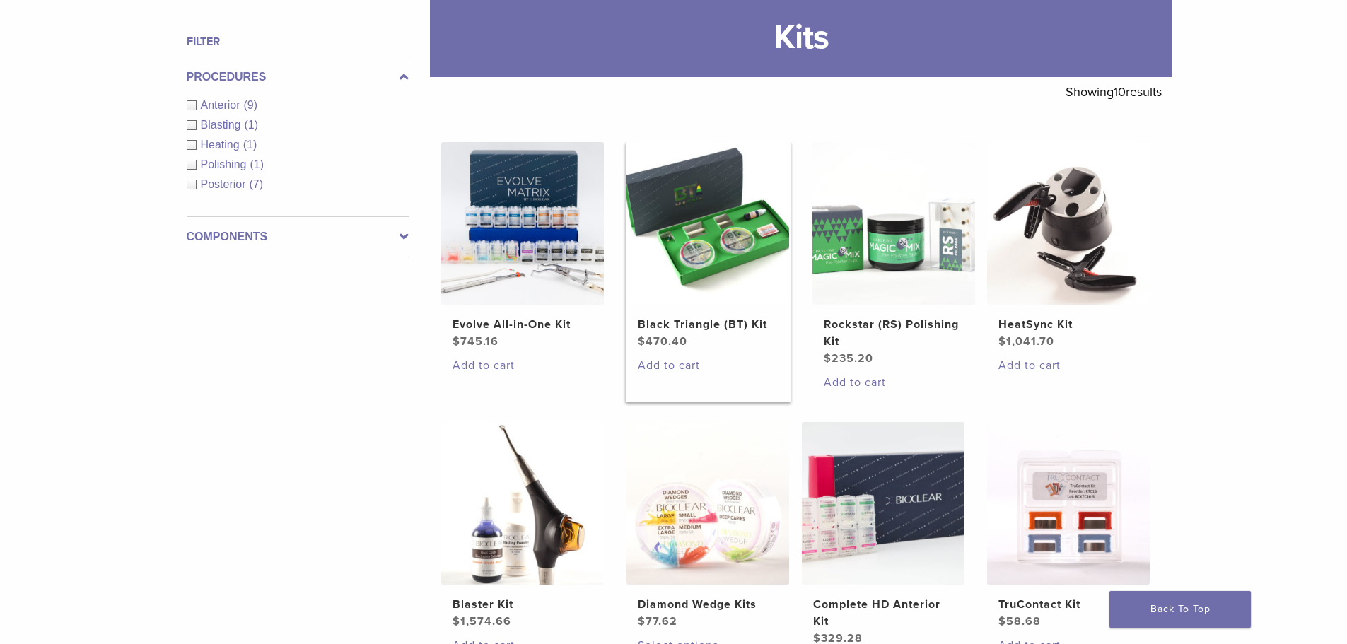
scroll to position [212, 0]
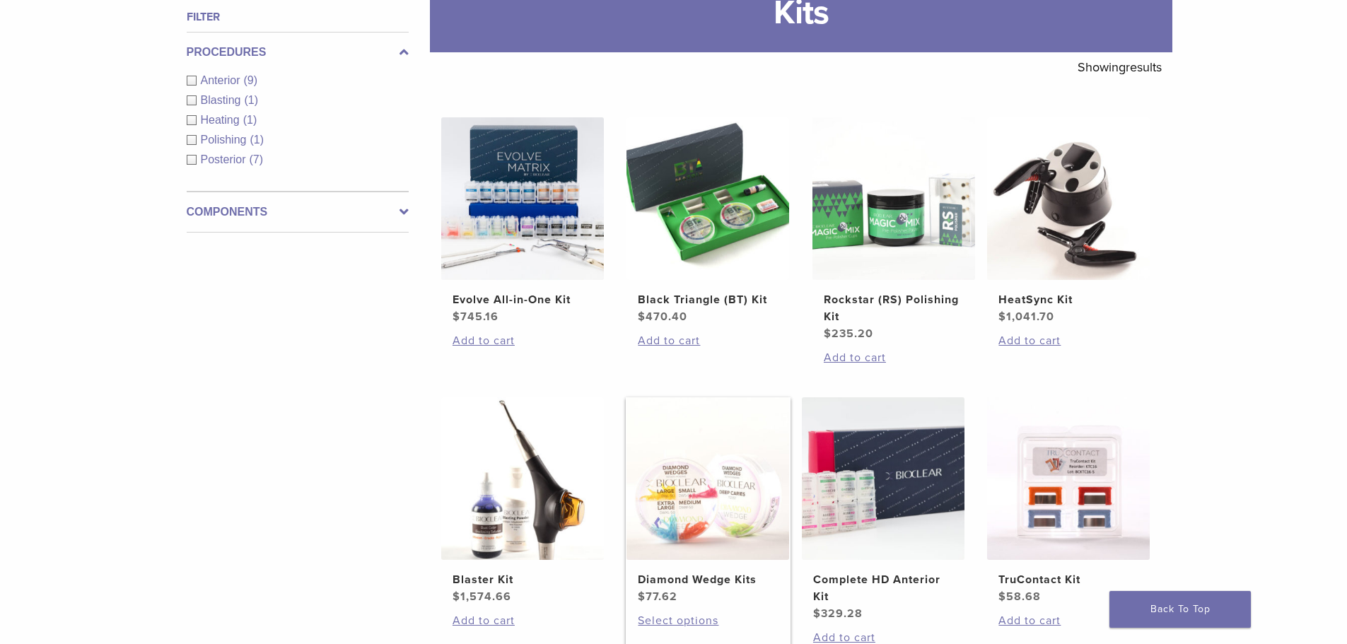
click at [708, 527] on img at bounding box center [707, 478] width 163 height 163
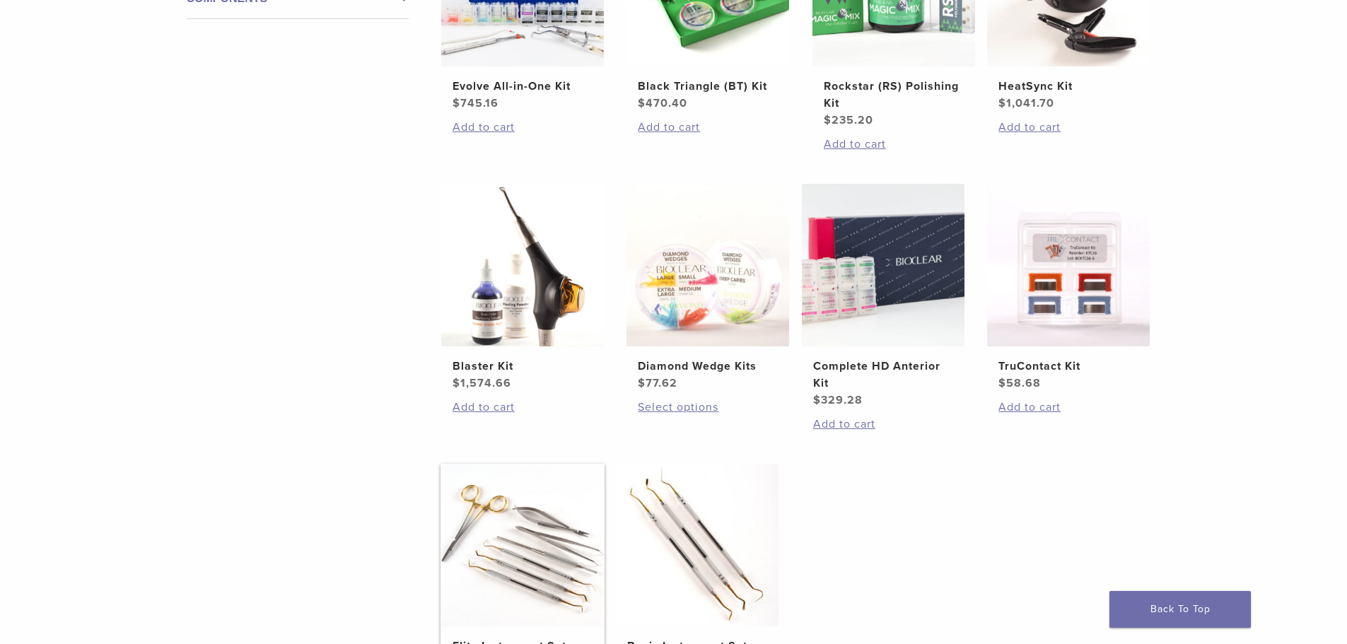
scroll to position [495, 0]
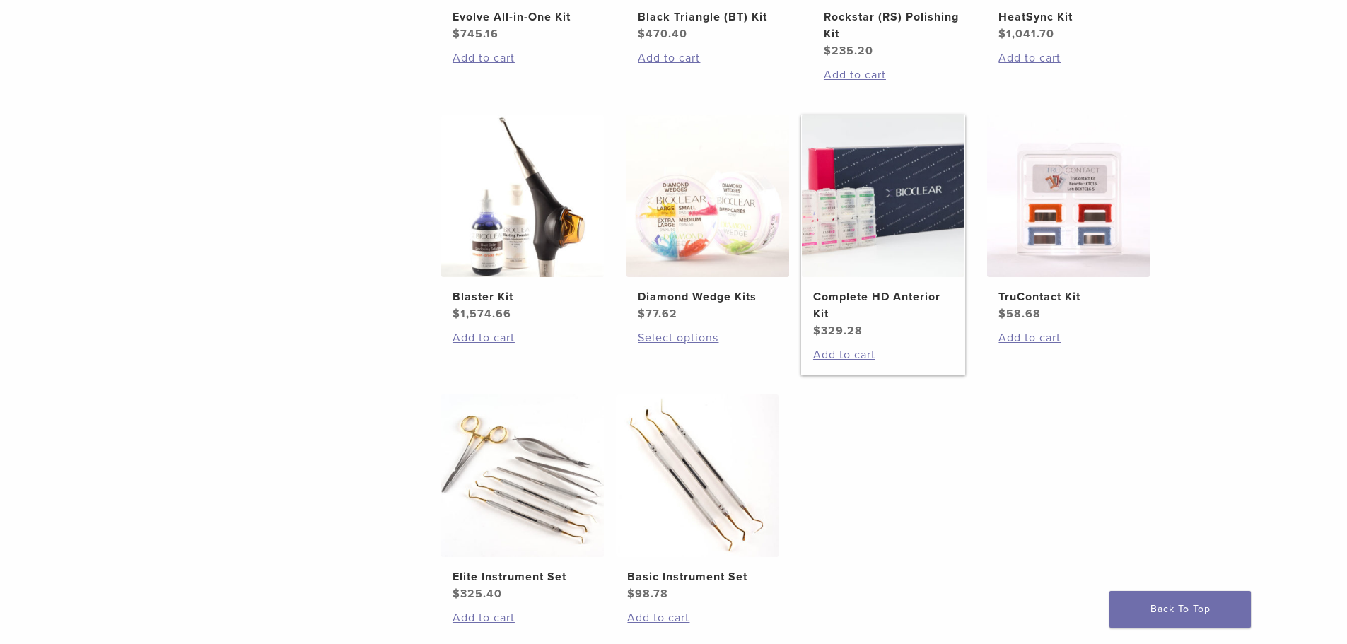
click at [913, 199] on img at bounding box center [883, 196] width 163 height 163
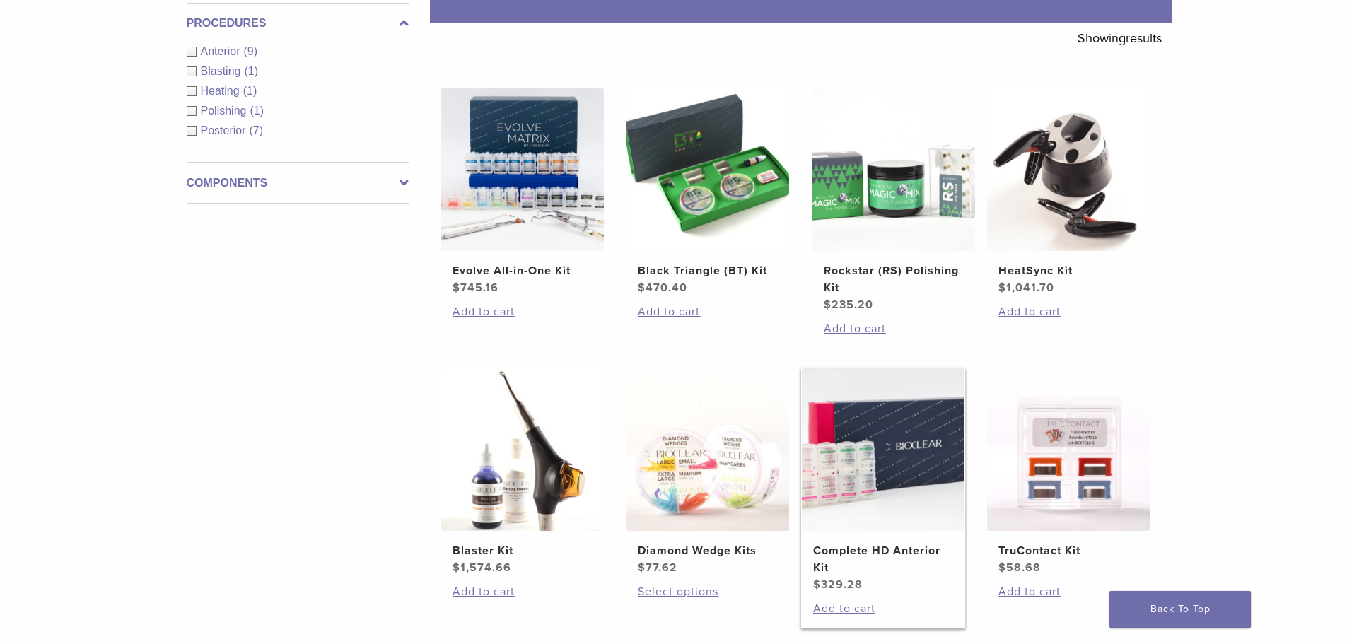
scroll to position [0, 0]
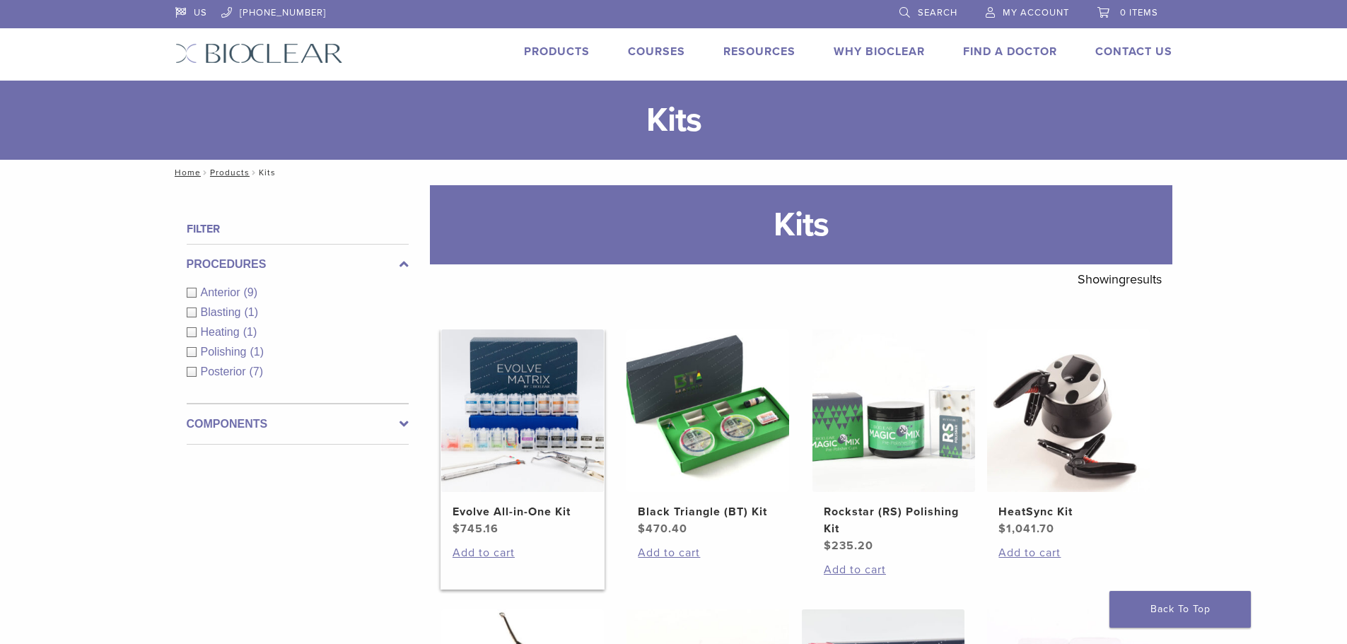
click at [527, 448] on img at bounding box center [522, 410] width 163 height 163
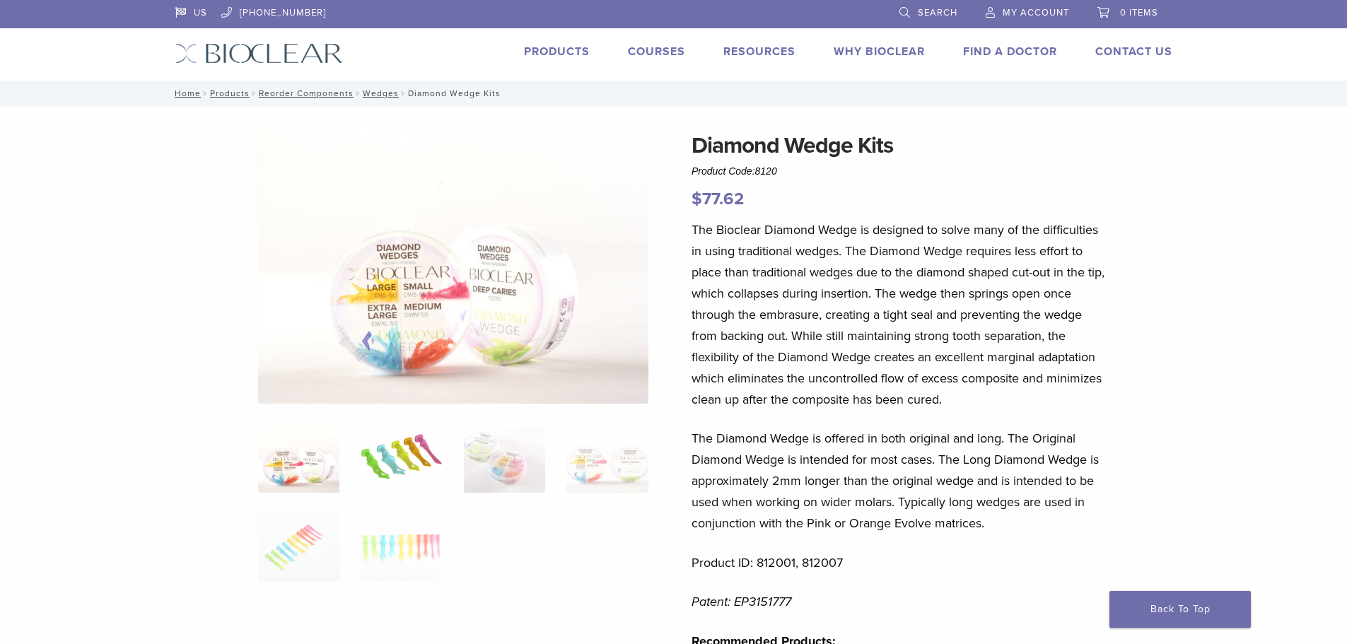
click at [402, 470] on img at bounding box center [401, 457] width 81 height 71
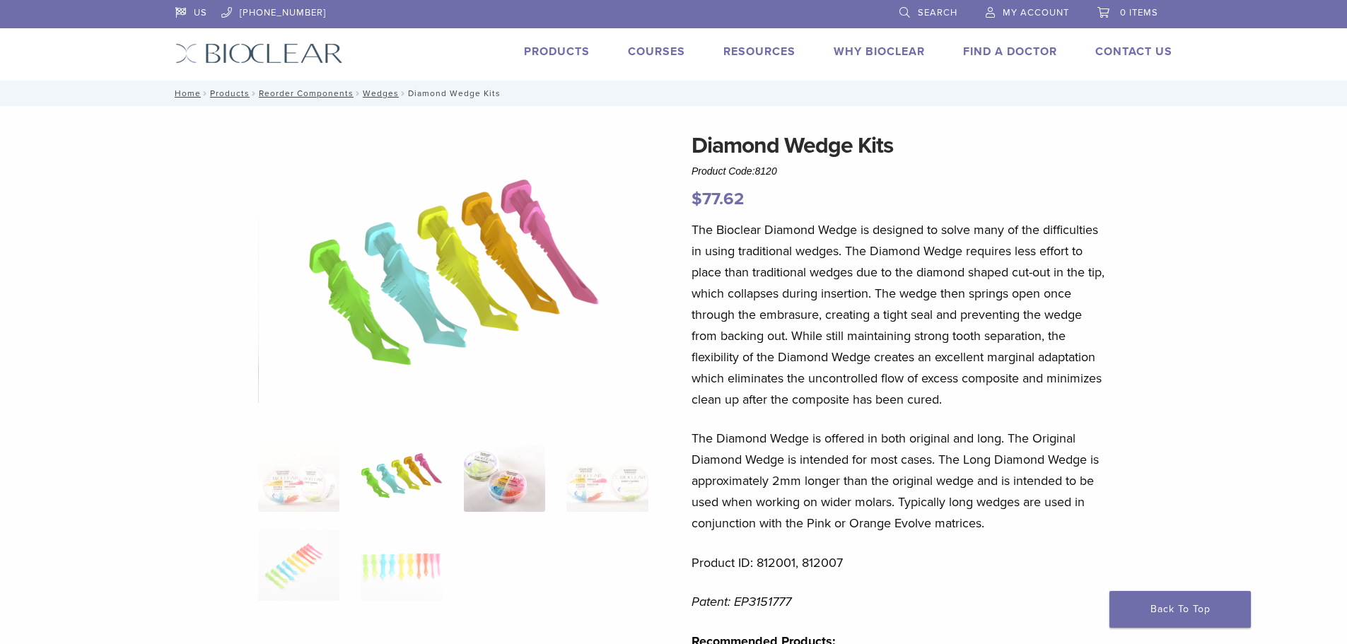
click at [522, 495] on img at bounding box center [504, 476] width 81 height 71
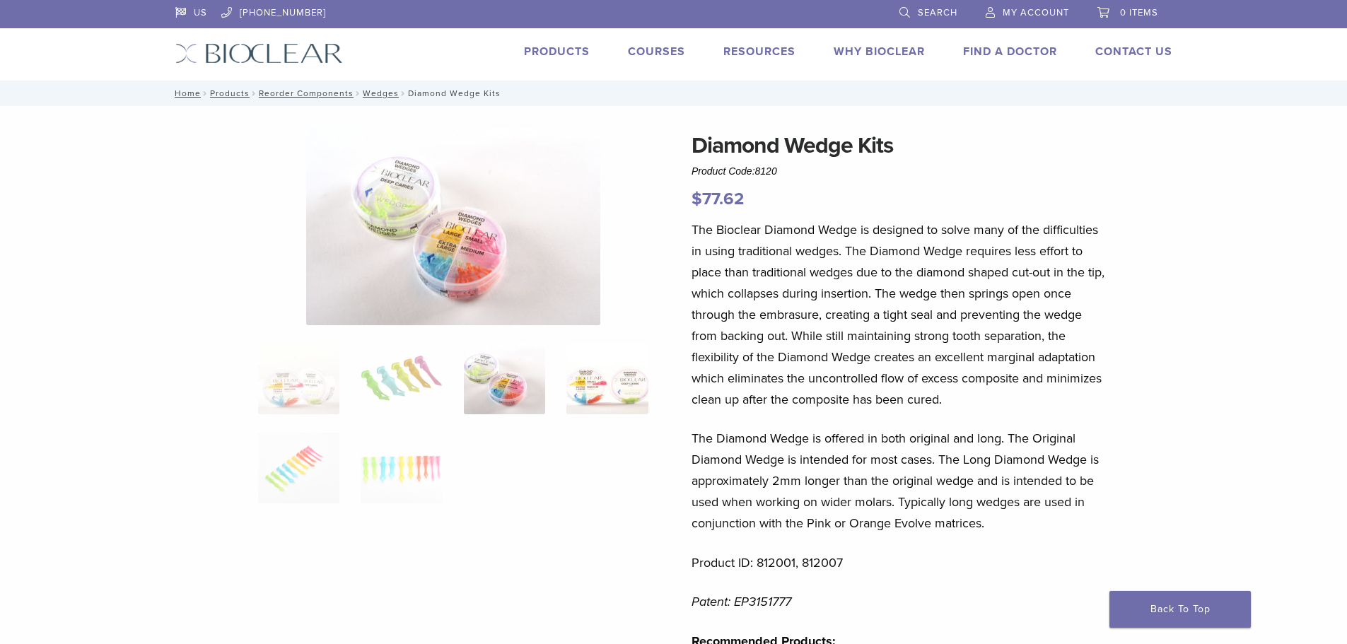
click at [623, 394] on img at bounding box center [606, 379] width 81 height 71
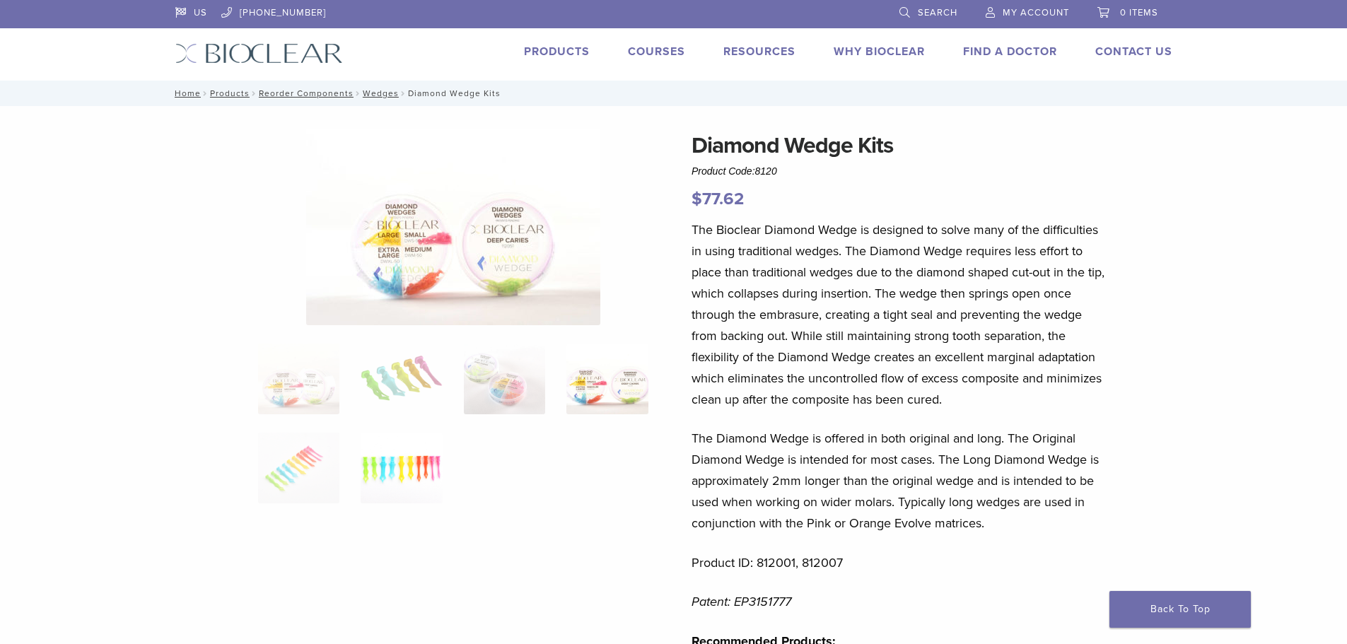
click at [408, 463] on img at bounding box center [401, 468] width 81 height 71
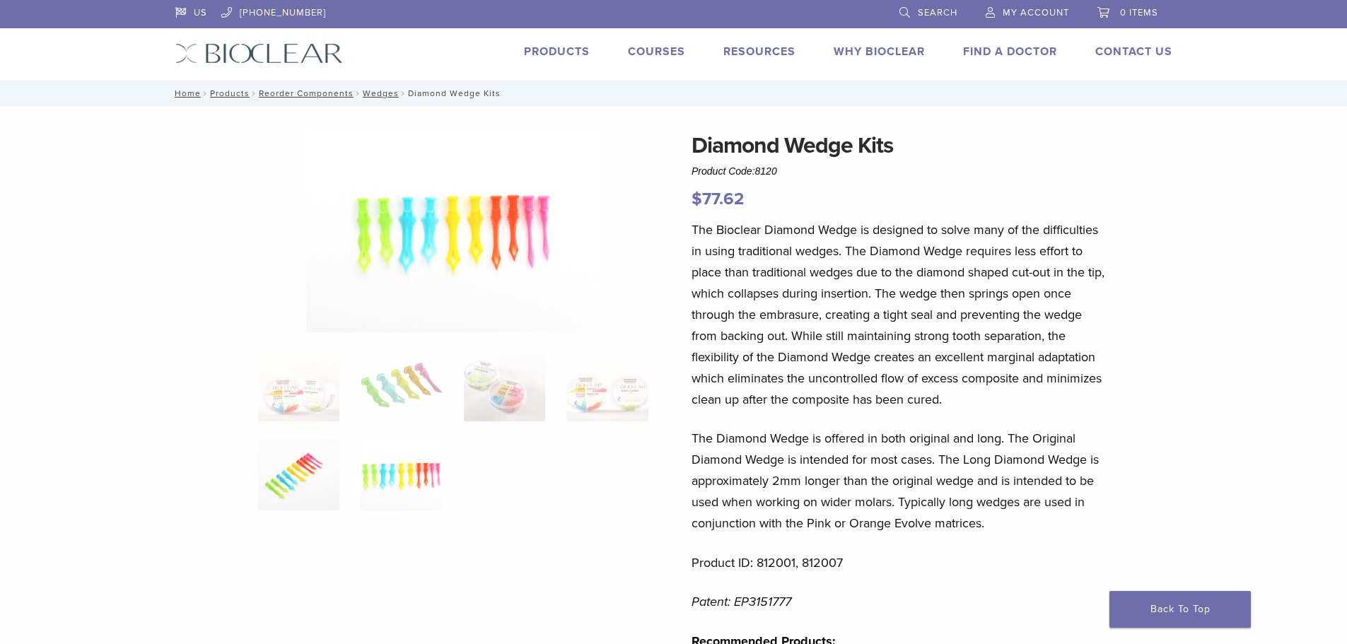
click at [286, 462] on img at bounding box center [298, 475] width 81 height 71
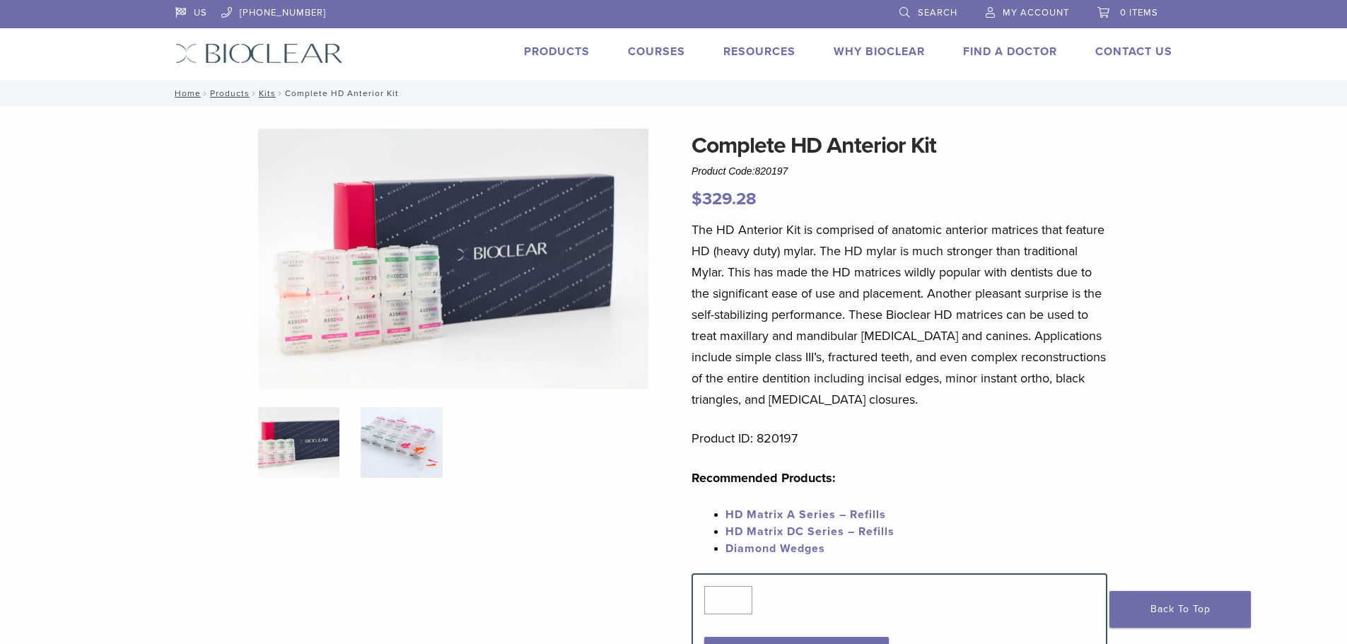
click at [410, 453] on img at bounding box center [401, 442] width 81 height 71
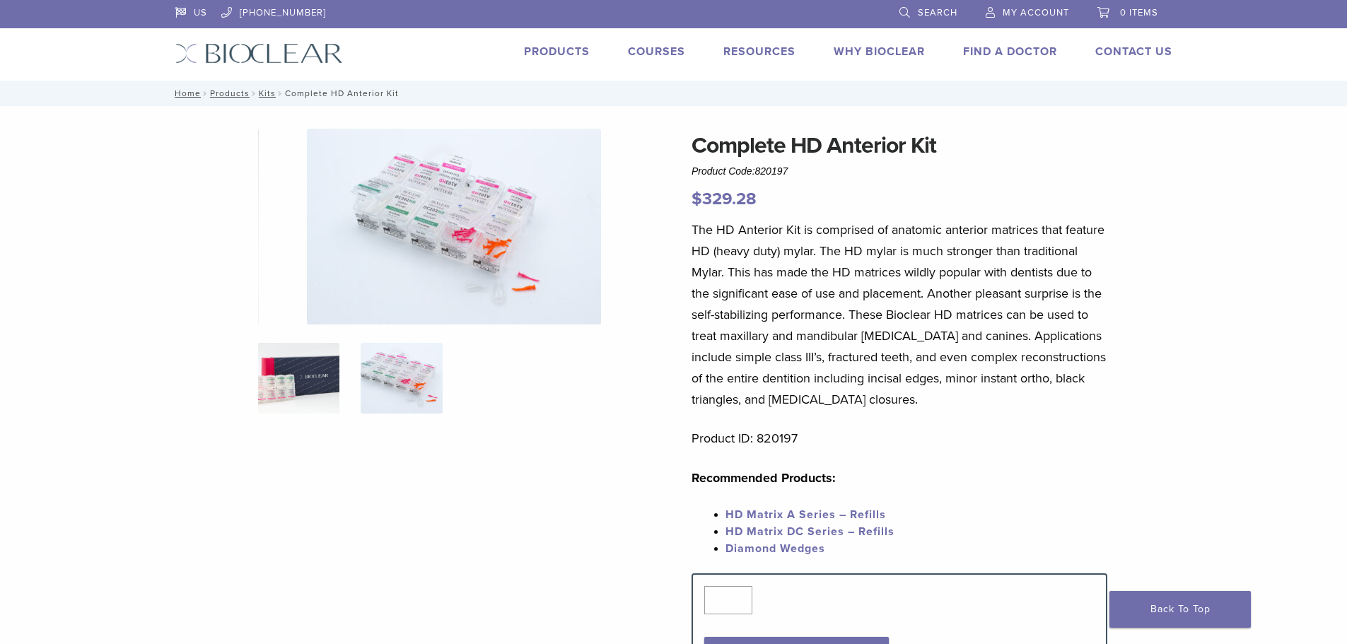
click at [305, 366] on img at bounding box center [298, 378] width 81 height 71
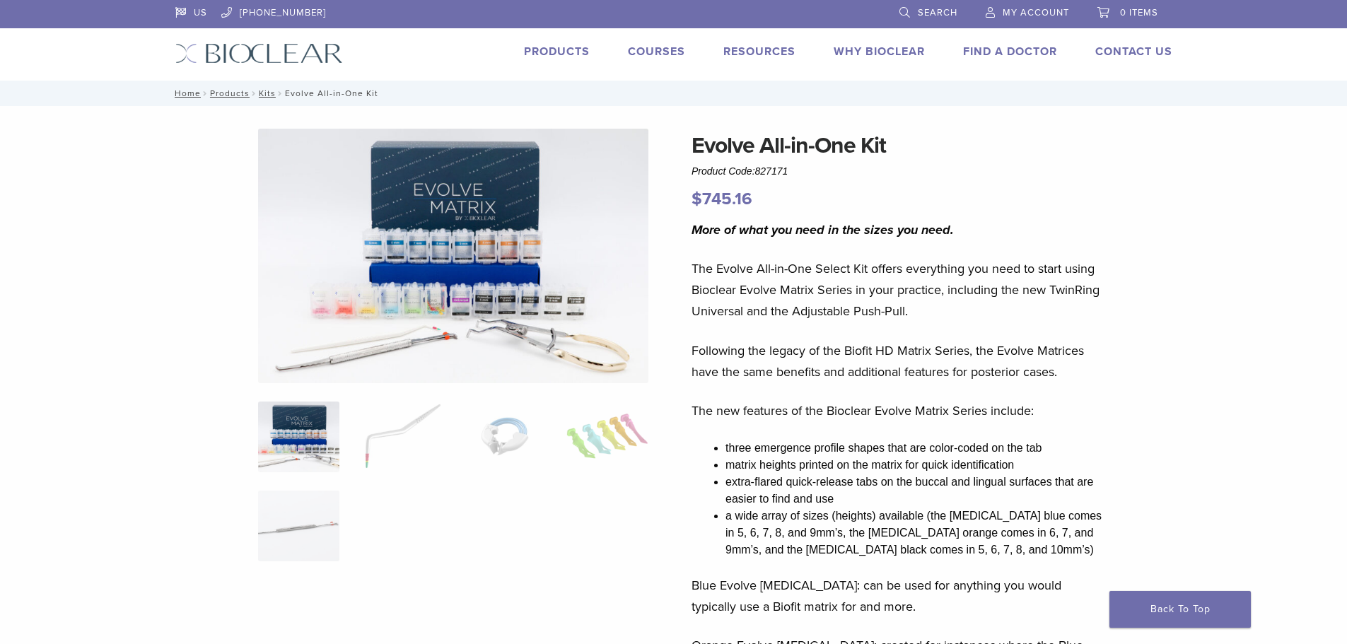
click at [542, 47] on link "Products" at bounding box center [557, 52] width 66 height 14
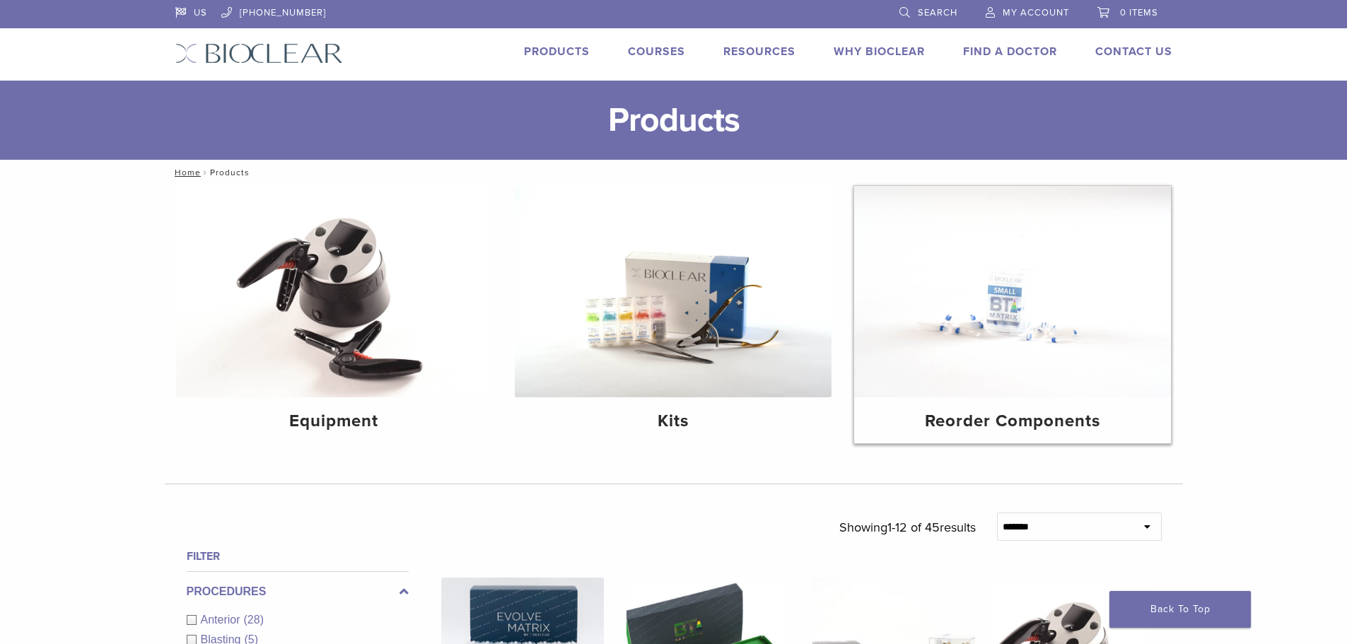
click at [1019, 382] on img at bounding box center [1012, 291] width 317 height 211
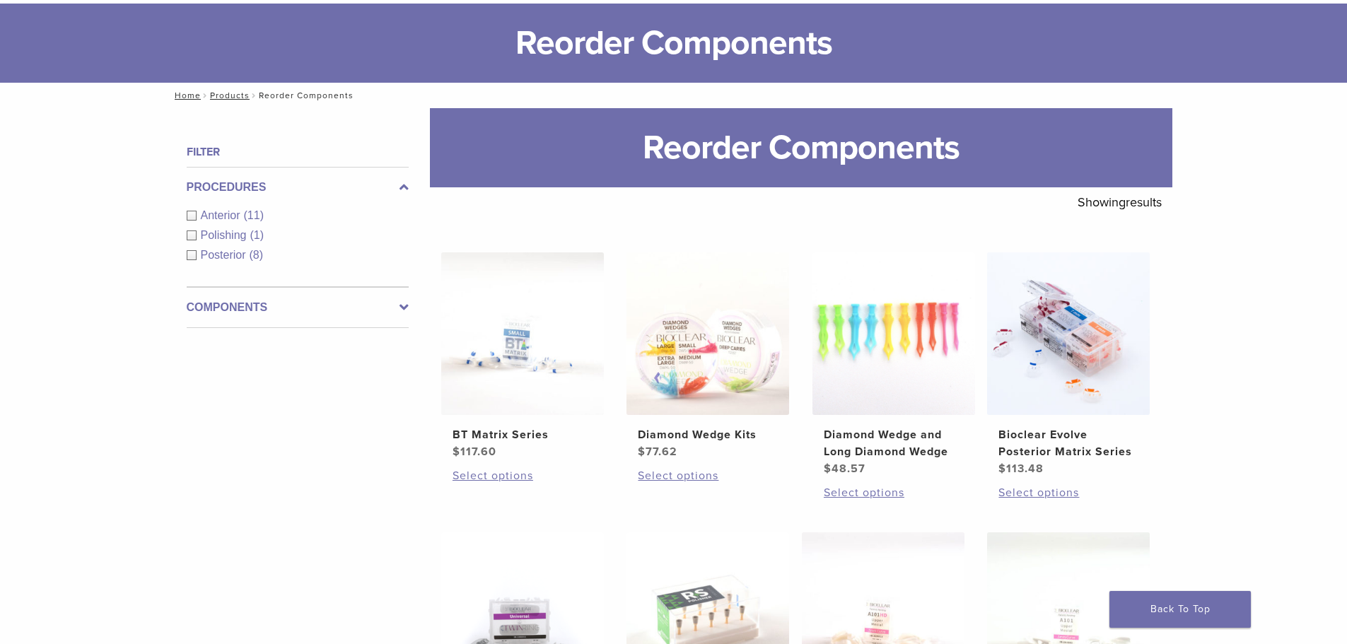
scroll to position [71, 0]
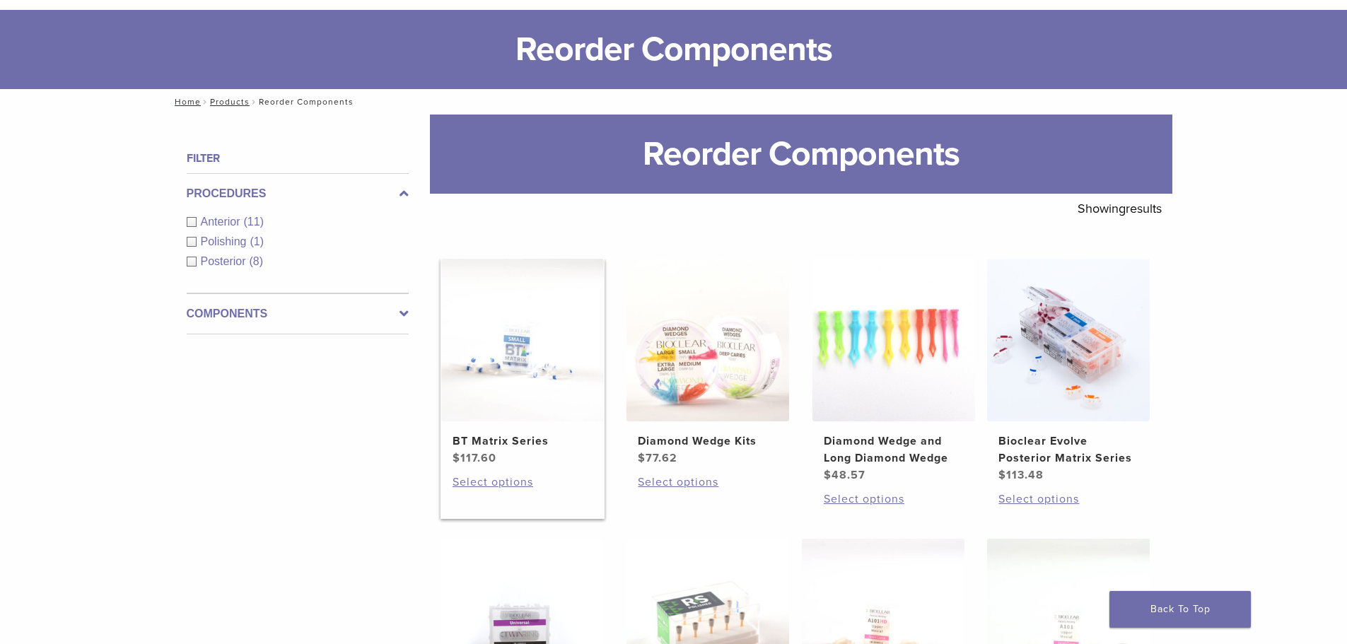
click at [500, 390] on img at bounding box center [522, 340] width 163 height 163
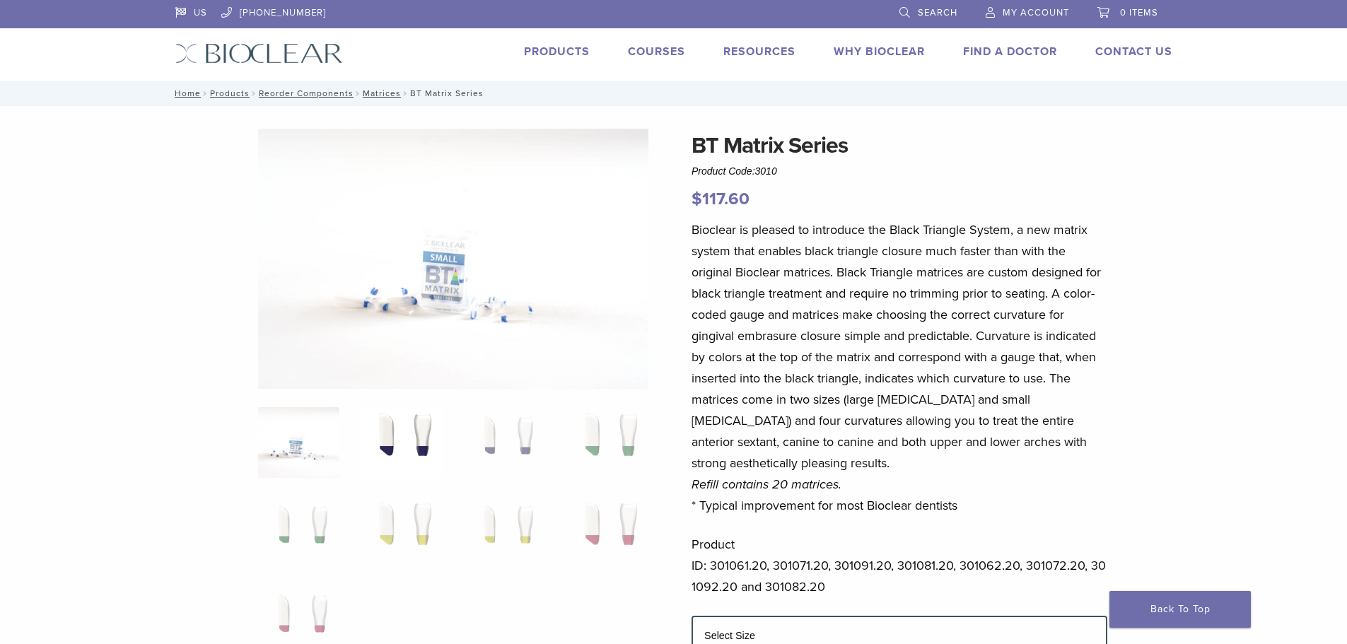
click at [398, 437] on img at bounding box center [401, 442] width 81 height 71
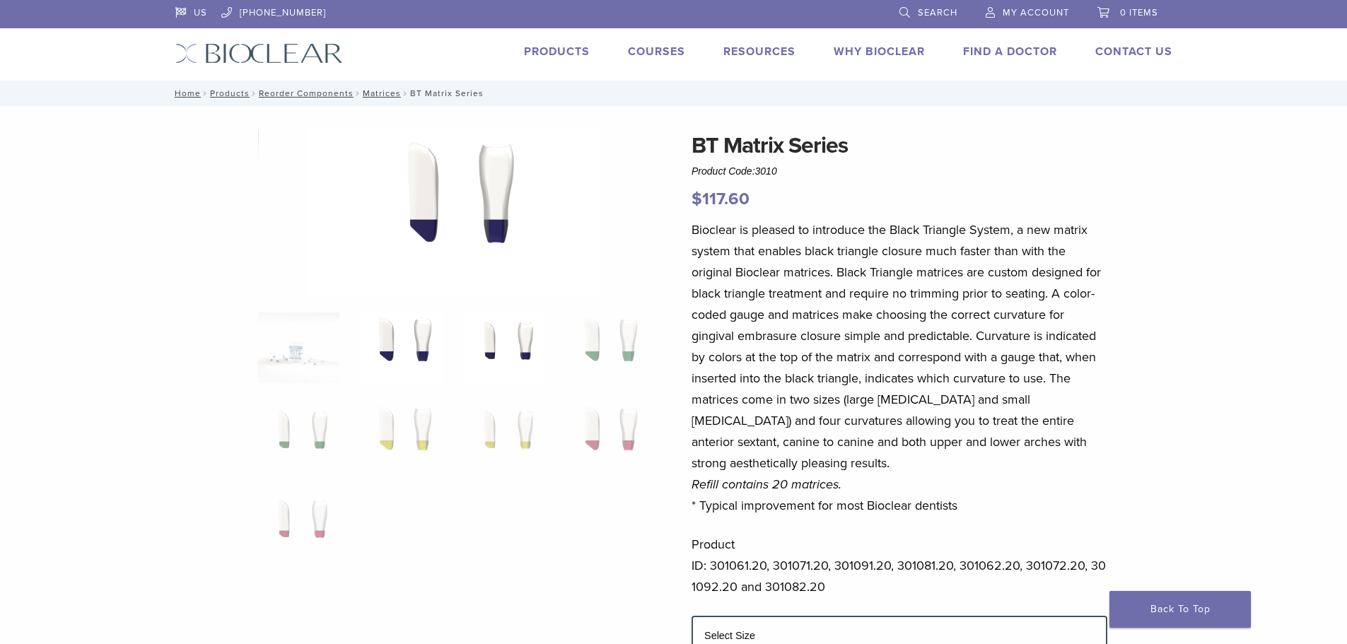
click at [510, 373] on img at bounding box center [504, 347] width 81 height 71
click at [504, 411] on img at bounding box center [504, 437] width 81 height 71
click at [399, 428] on img at bounding box center [401, 437] width 81 height 71
click at [615, 448] on img at bounding box center [606, 437] width 81 height 71
